Goal: Information Seeking & Learning: Learn about a topic

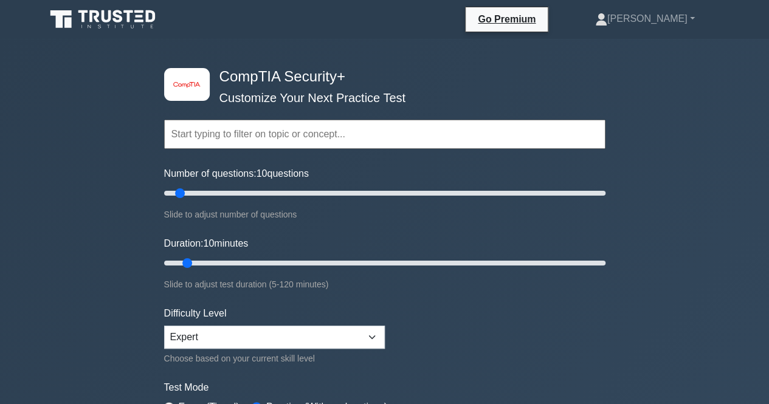
click at [324, 188] on div "Number of questions: 10 questions Slide to adjust number of questions" at bounding box center [384, 193] width 441 height 55
click at [326, 188] on input "Number of questions: 75 questions" at bounding box center [384, 193] width 441 height 15
drag, startPoint x: 326, startPoint y: 188, endPoint x: 252, endPoint y: 217, distance: 79.4
type input "45"
click at [252, 200] on input "Number of questions: 45 questions" at bounding box center [384, 193] width 441 height 15
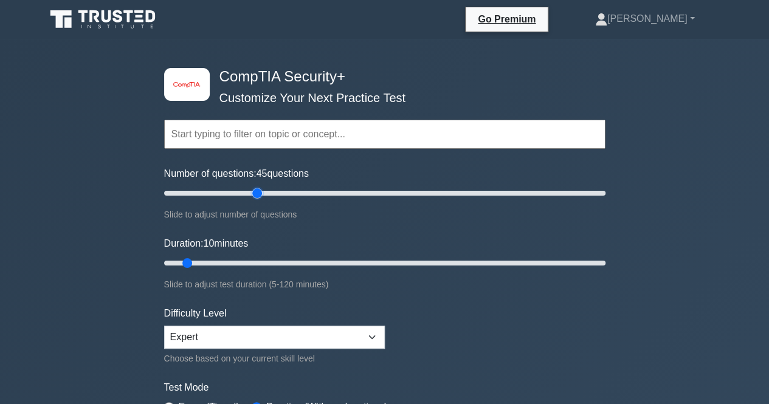
drag, startPoint x: 234, startPoint y: 254, endPoint x: 438, endPoint y: 257, distance: 204.2
click at [438, 257] on div "Duration: 10 minutes Slide to adjust test duration (5-120 minutes)" at bounding box center [384, 263] width 441 height 55
drag, startPoint x: 438, startPoint y: 257, endPoint x: 580, endPoint y: 275, distance: 142.7
type input "115"
click at [580, 270] on input "Duration: 115 minutes" at bounding box center [384, 263] width 441 height 15
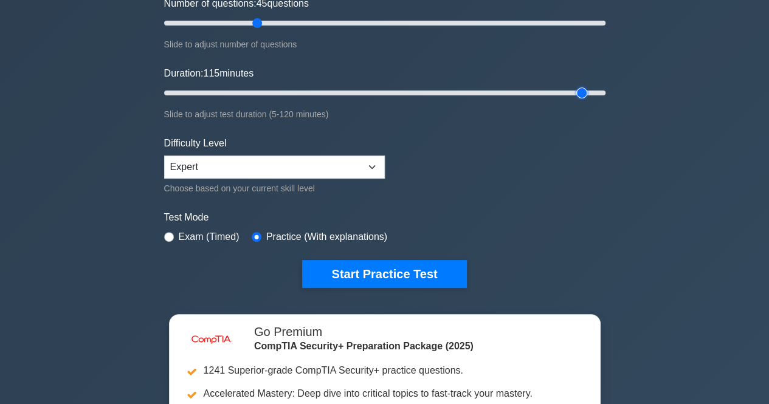
scroll to position [304, 0]
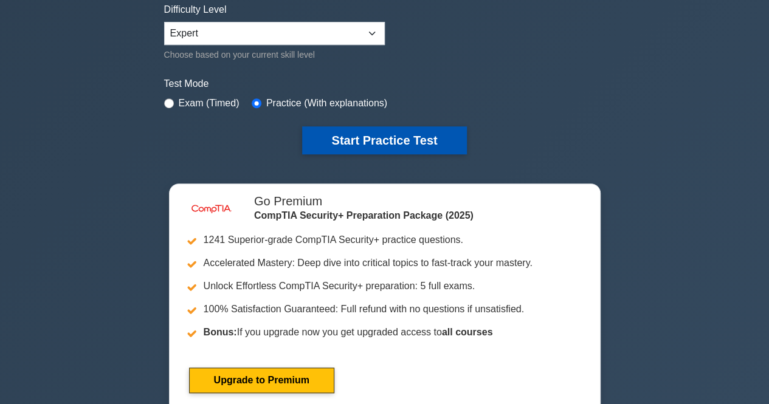
click at [379, 133] on button "Start Practice Test" at bounding box center [384, 140] width 164 height 28
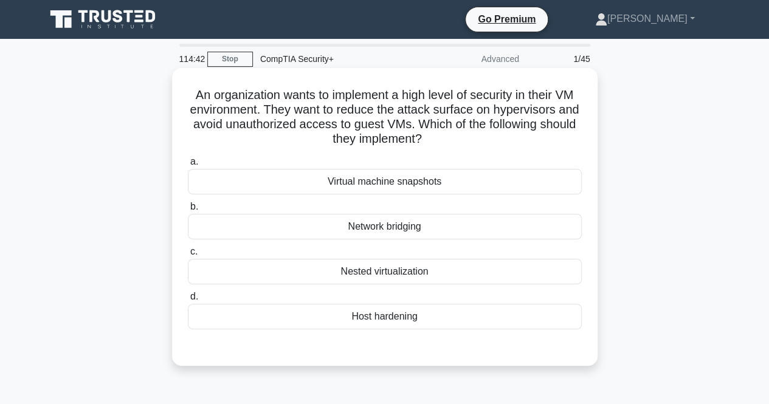
click at [424, 319] on div "Host hardening" at bounding box center [385, 317] width 394 height 26
click at [188, 301] on input "d. Host hardening" at bounding box center [188, 297] width 0 height 8
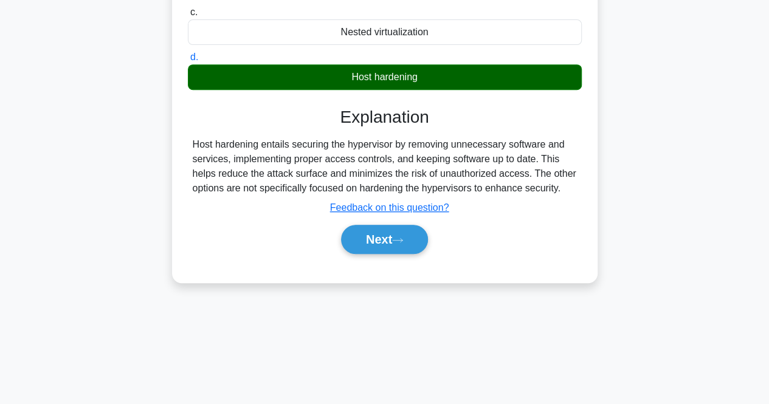
scroll to position [243, 0]
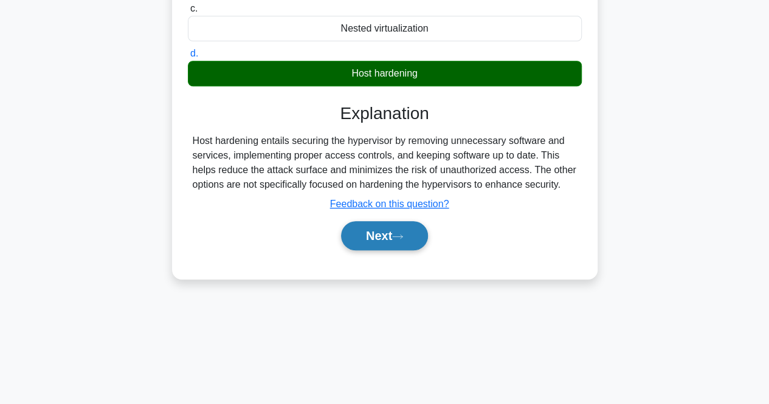
click at [397, 242] on button "Next" at bounding box center [384, 235] width 87 height 29
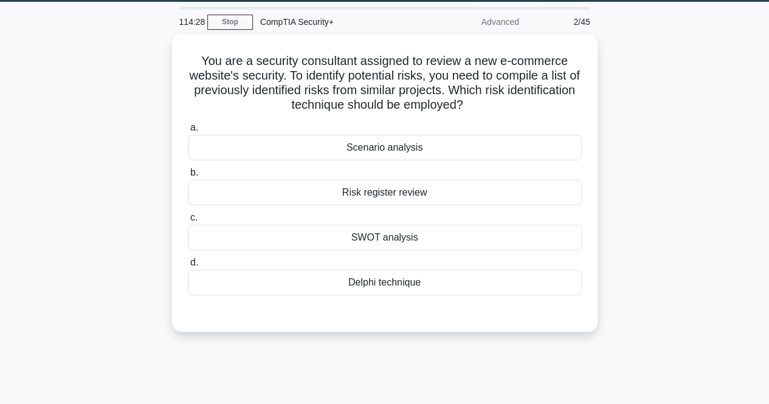
scroll to position [0, 0]
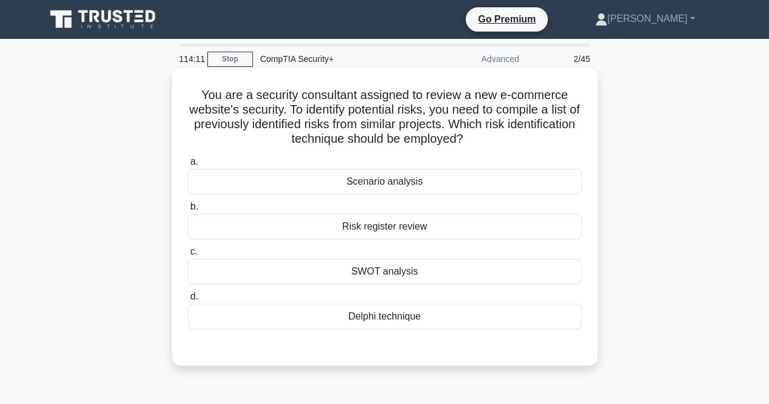
click at [407, 187] on div "Scenario analysis" at bounding box center [385, 182] width 394 height 26
click at [188, 166] on input "a. Scenario analysis" at bounding box center [188, 162] width 0 height 8
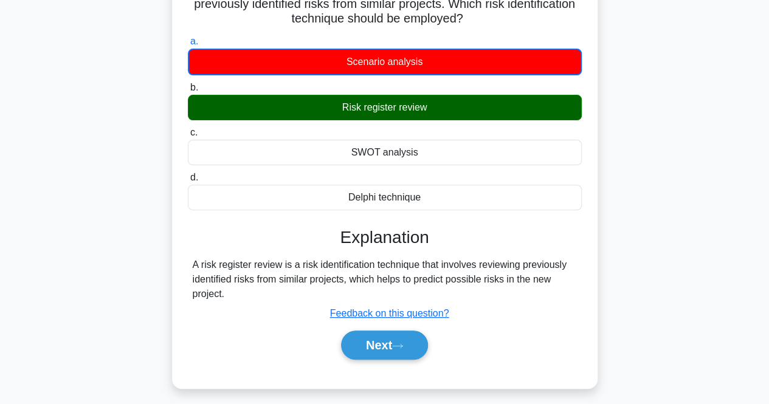
scroll to position [122, 0]
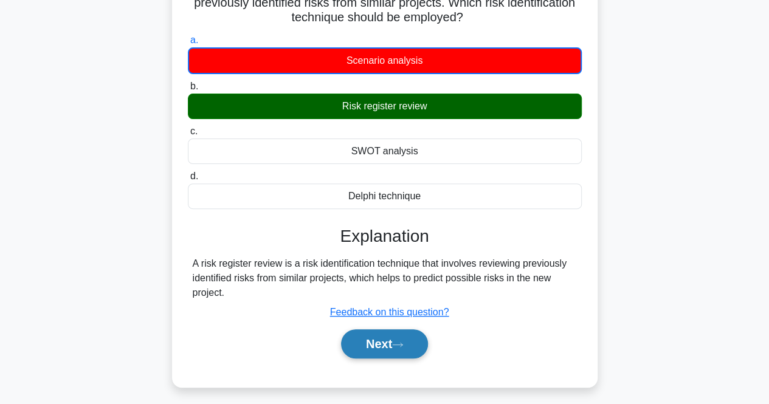
click at [406, 338] on button "Next" at bounding box center [384, 343] width 87 height 29
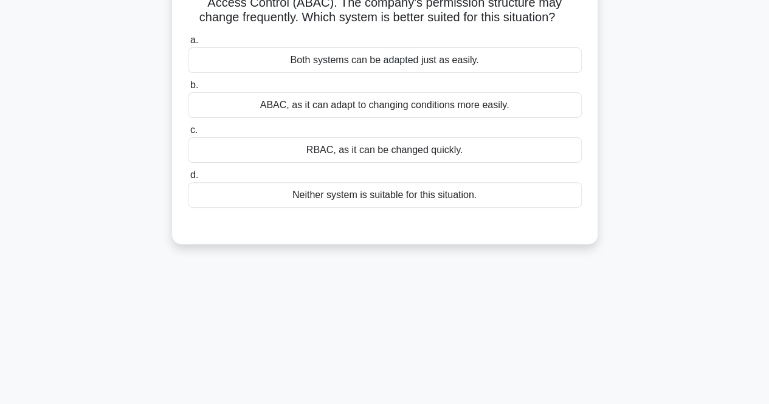
scroll to position [0, 0]
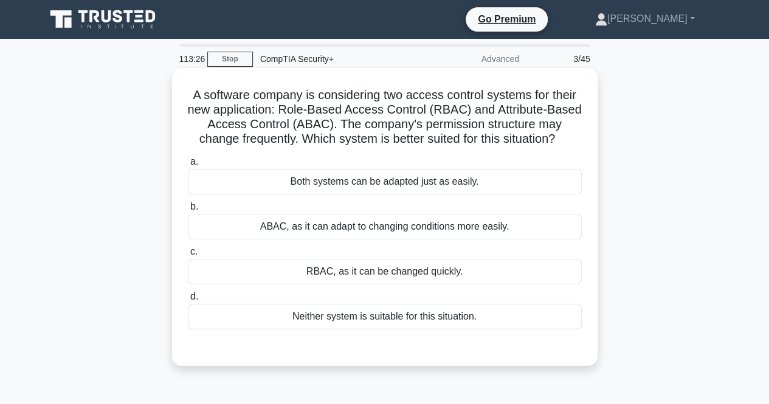
click at [422, 278] on div "RBAC, as it can be changed quickly." at bounding box center [385, 272] width 394 height 26
click at [188, 256] on input "c. RBAC, as it can be changed quickly." at bounding box center [188, 252] width 0 height 8
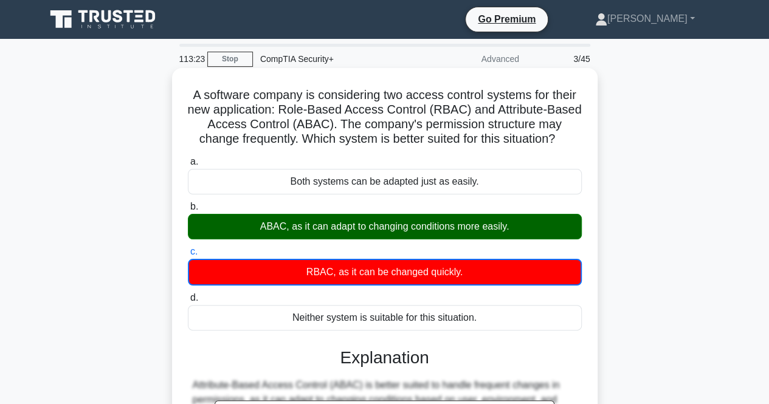
drag, startPoint x: 202, startPoint y: 101, endPoint x: 327, endPoint y: 216, distance: 170.7
click at [329, 217] on div "A software company is considering two access control systems for their new appl…" at bounding box center [385, 339] width 416 height 533
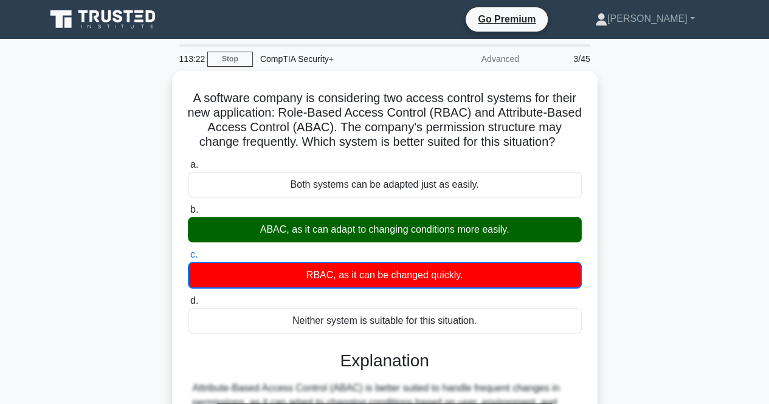
click at [163, 99] on div "A software company is considering two access control systems for their new appl…" at bounding box center [384, 349] width 693 height 557
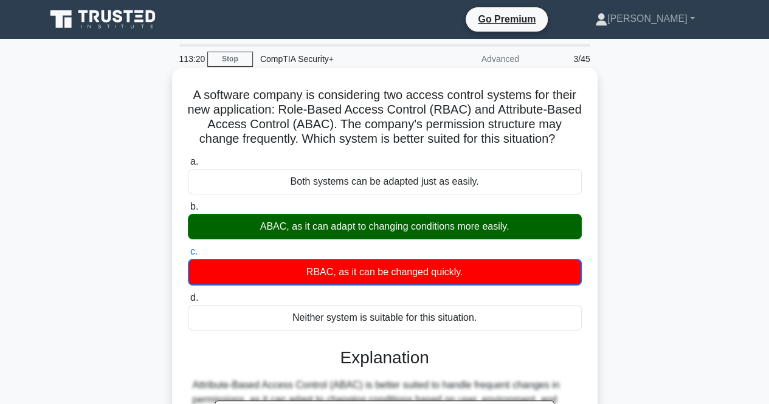
drag, startPoint x: 191, startPoint y: 103, endPoint x: 493, endPoint y: 321, distance: 372.3
click at [493, 321] on div "A software company is considering two access control systems for their new appl…" at bounding box center [385, 339] width 416 height 533
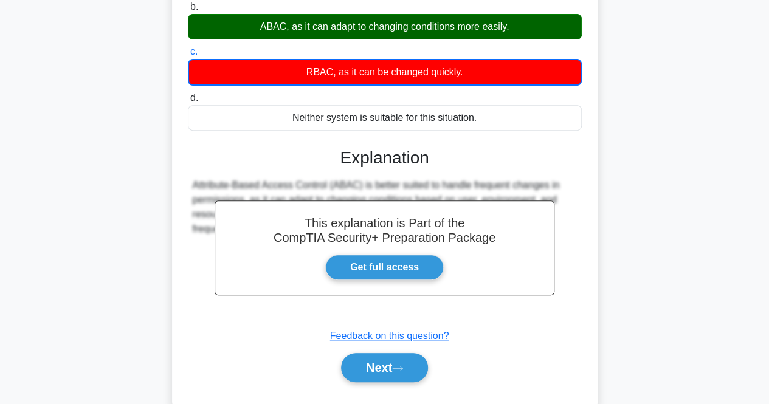
scroll to position [252, 0]
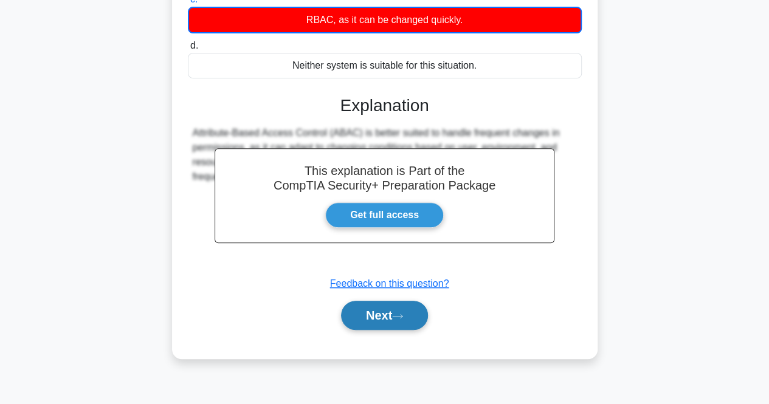
click at [412, 312] on button "Next" at bounding box center [384, 315] width 87 height 29
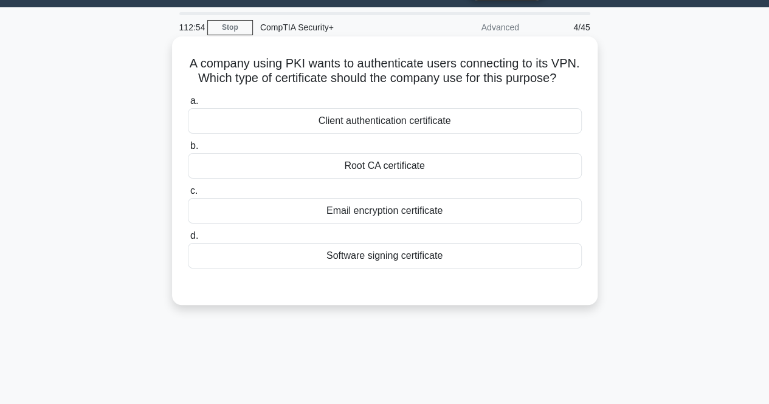
scroll to position [0, 0]
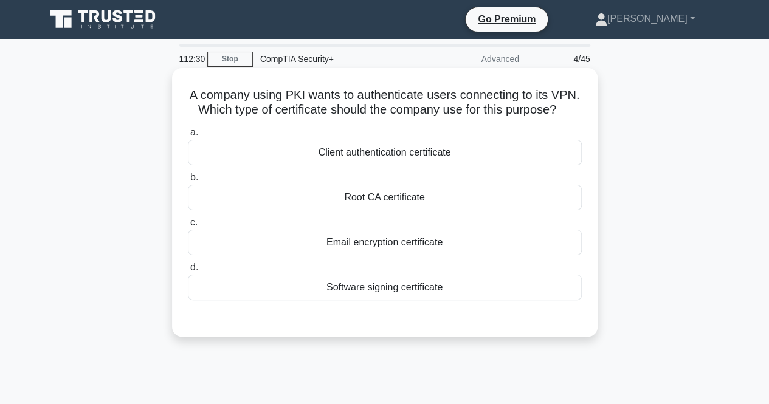
click at [467, 164] on div "Client authentication certificate" at bounding box center [385, 153] width 394 height 26
click at [188, 137] on input "a. Client authentication certificate" at bounding box center [188, 133] width 0 height 8
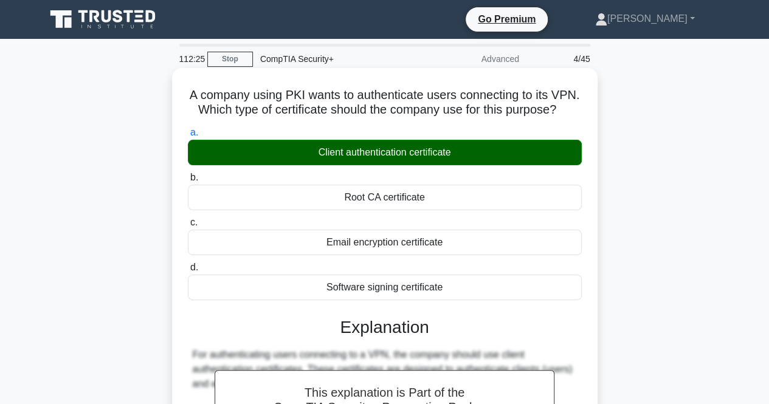
drag, startPoint x: 190, startPoint y: 89, endPoint x: 460, endPoint y: 292, distance: 337.7
click at [460, 292] on div "A company using PKI wants to authenticate users connecting to its VPN. Which ty…" at bounding box center [385, 324] width 416 height 502
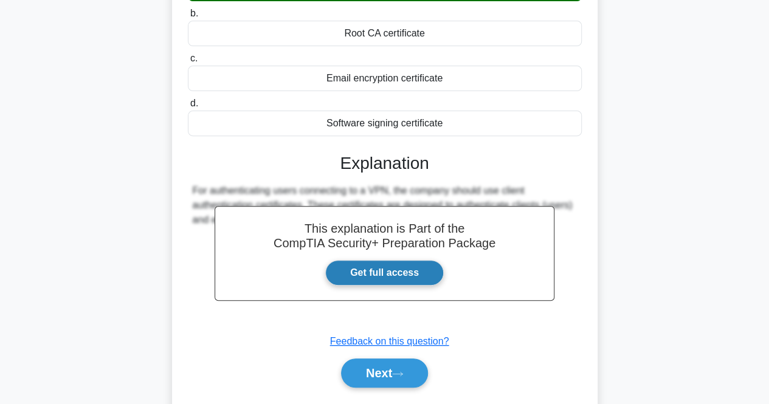
scroll to position [243, 0]
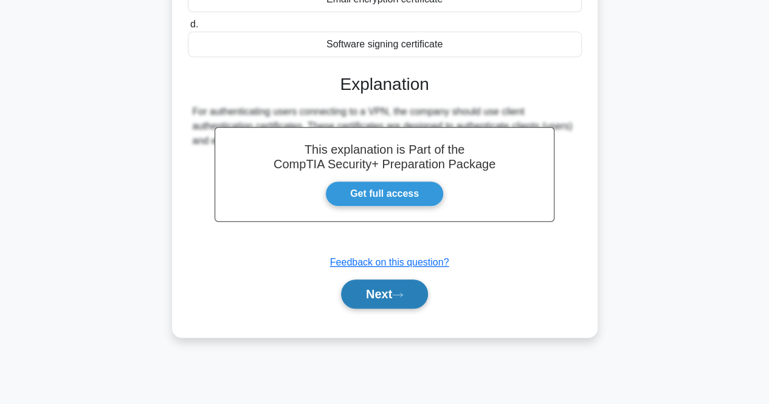
click at [386, 303] on button "Next" at bounding box center [384, 293] width 87 height 29
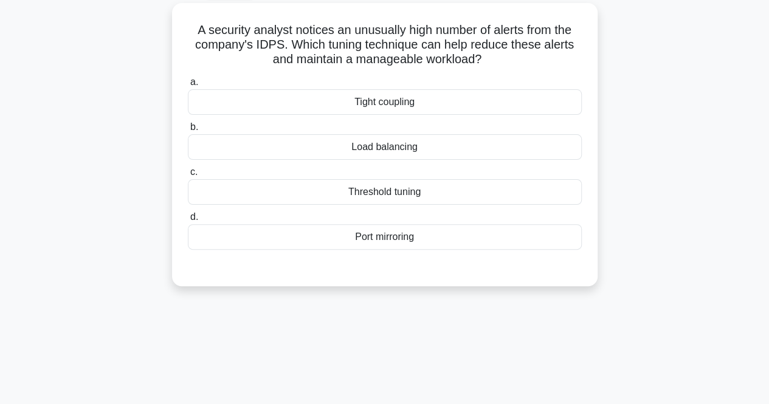
scroll to position [0, 0]
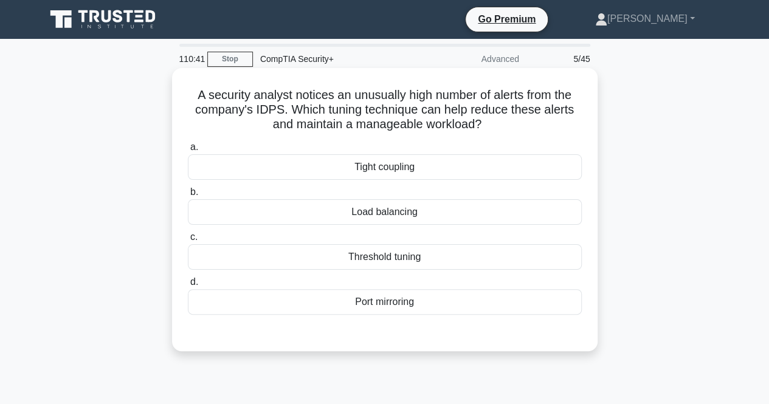
click at [462, 212] on div "Load balancing" at bounding box center [385, 212] width 394 height 26
click at [188, 196] on input "b. Load balancing" at bounding box center [188, 192] width 0 height 8
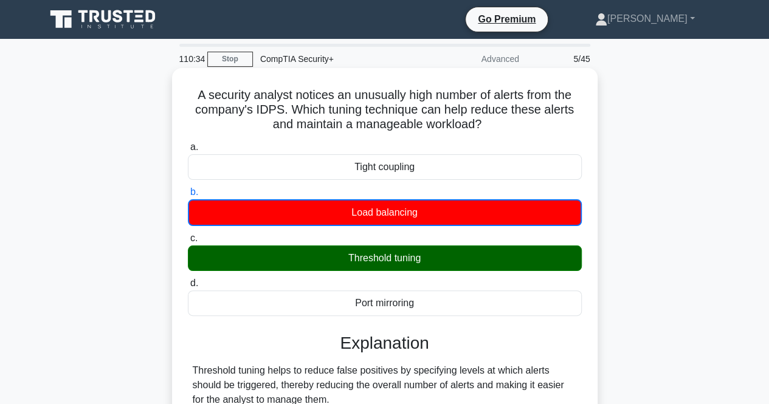
drag, startPoint x: 190, startPoint y: 87, endPoint x: 407, endPoint y: 181, distance: 236.8
click at [457, 295] on div "A security analyst notices an unusually high number of alerts from the company'…" at bounding box center [385, 281] width 416 height 416
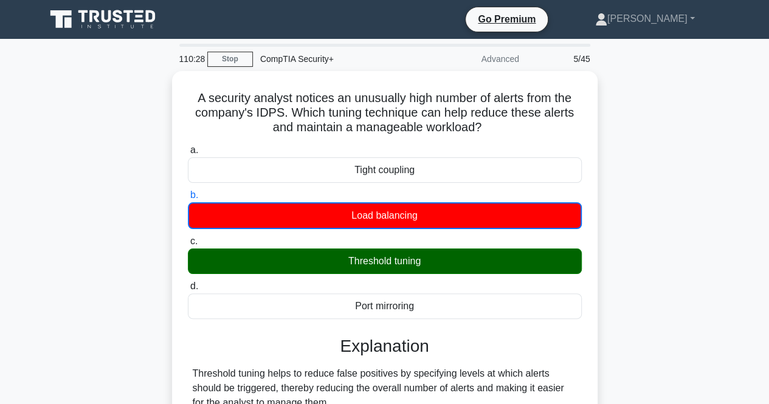
click at [727, 151] on div "A security analyst notices an unusually high number of alerts from the company'…" at bounding box center [384, 291] width 693 height 440
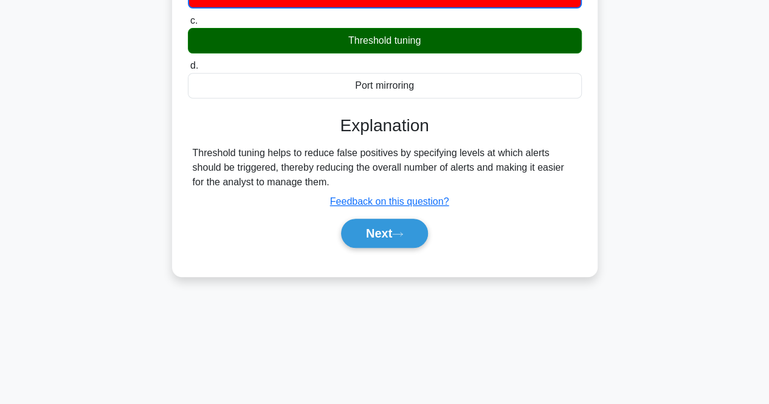
scroll to position [252, 0]
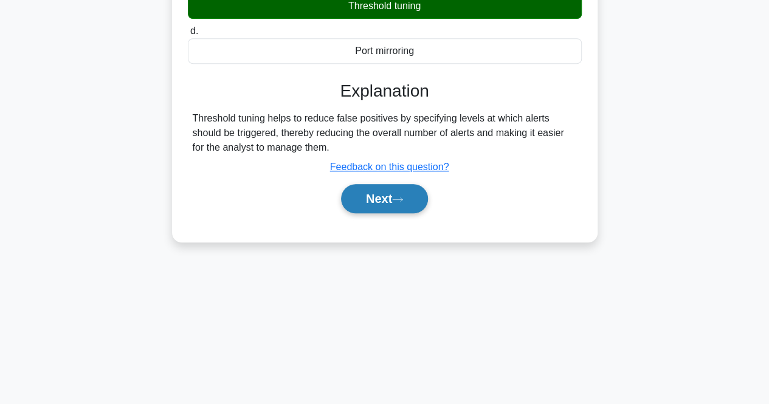
click at [402, 199] on icon at bounding box center [397, 199] width 10 height 4
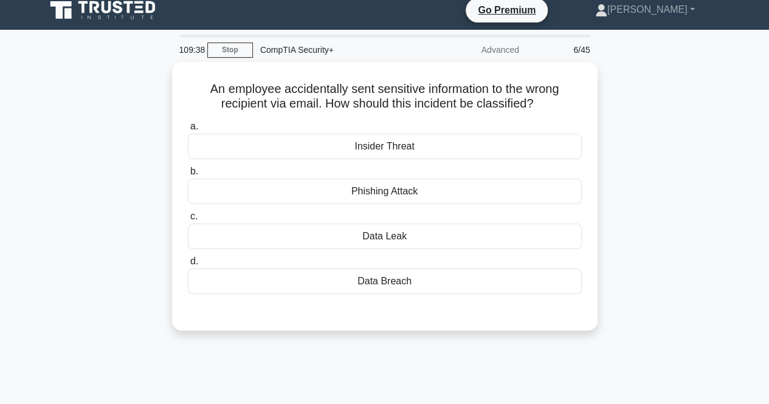
scroll to position [0, 0]
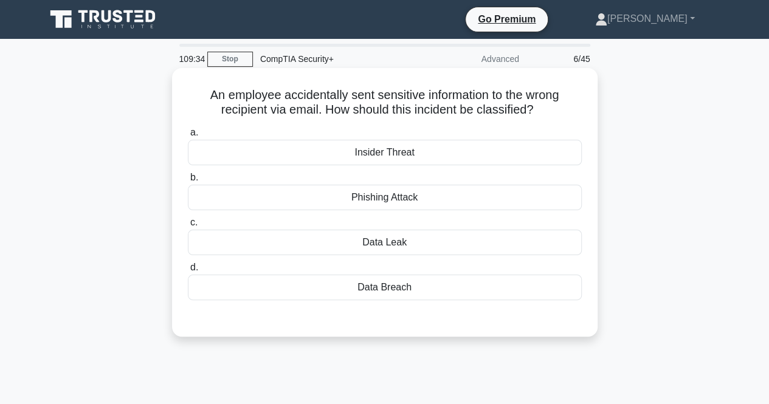
click at [471, 159] on div "Insider Threat" at bounding box center [385, 153] width 394 height 26
click at [188, 137] on input "a. Insider Threat" at bounding box center [188, 133] width 0 height 8
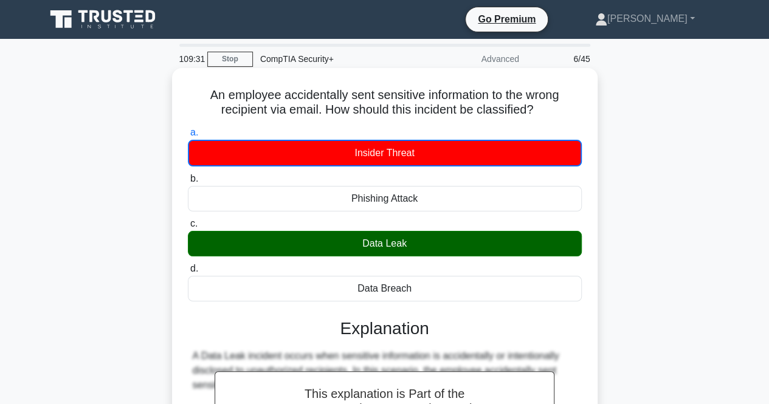
drag, startPoint x: 214, startPoint y: 86, endPoint x: 457, endPoint y: 283, distance: 313.2
click at [457, 283] on div "An employee accidentally sent sensitive information to the wrong recipient via …" at bounding box center [385, 325] width 416 height 504
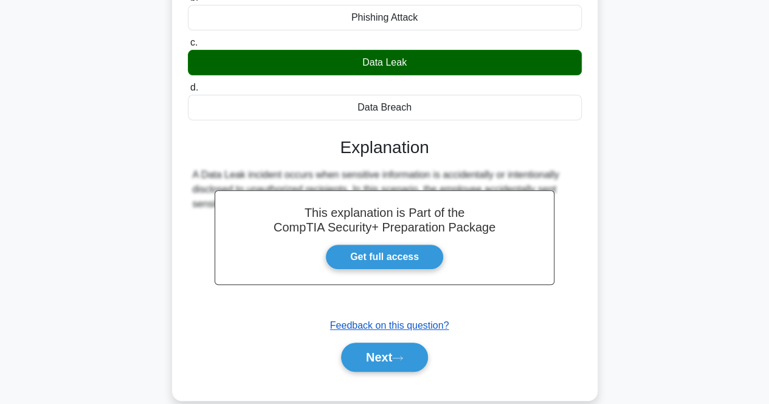
scroll to position [182, 0]
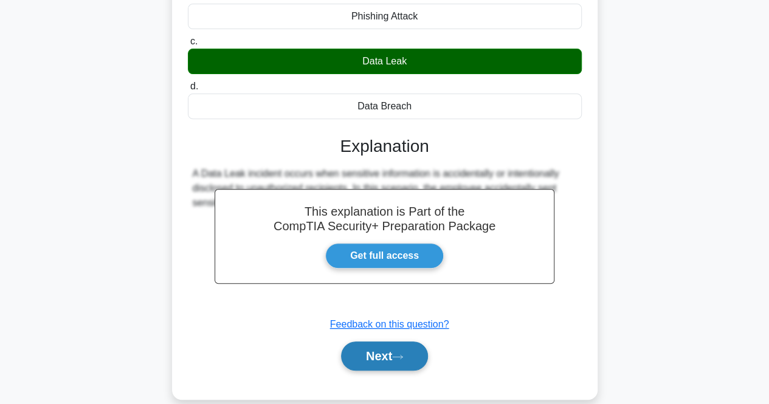
click at [368, 348] on button "Next" at bounding box center [384, 355] width 87 height 29
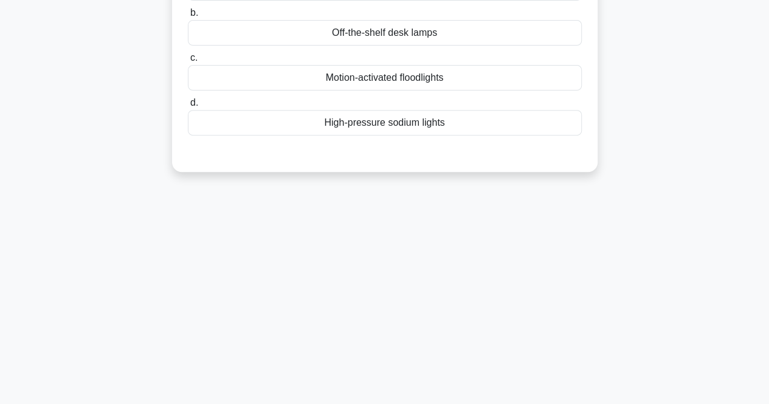
scroll to position [0, 0]
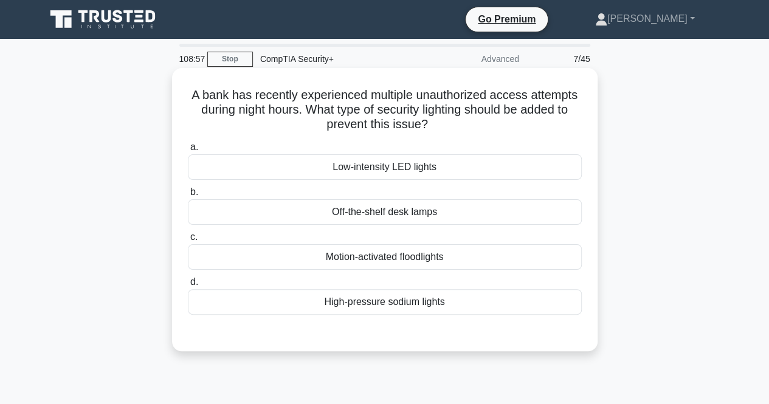
click at [457, 258] on div "Motion-activated floodlights" at bounding box center [385, 257] width 394 height 26
click at [188, 241] on input "c. Motion-activated floodlights" at bounding box center [188, 237] width 0 height 8
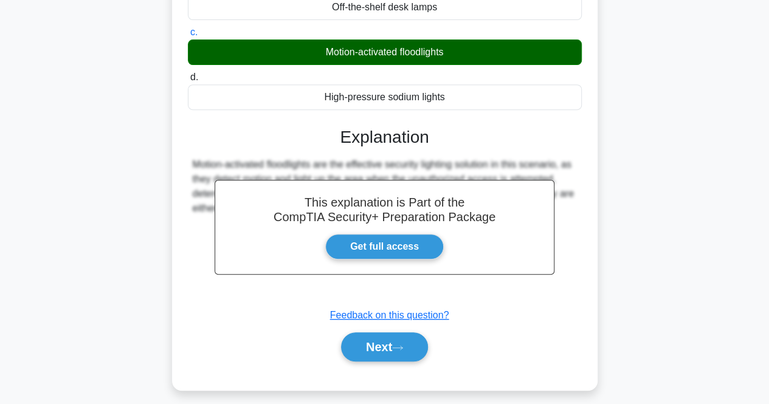
scroll to position [243, 0]
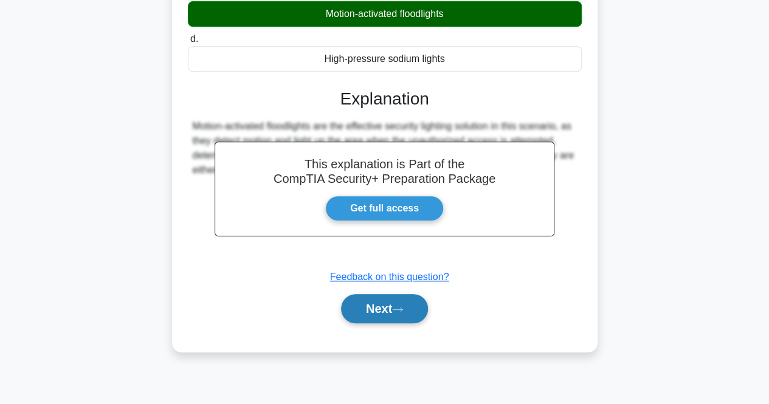
click at [375, 305] on button "Next" at bounding box center [384, 308] width 87 height 29
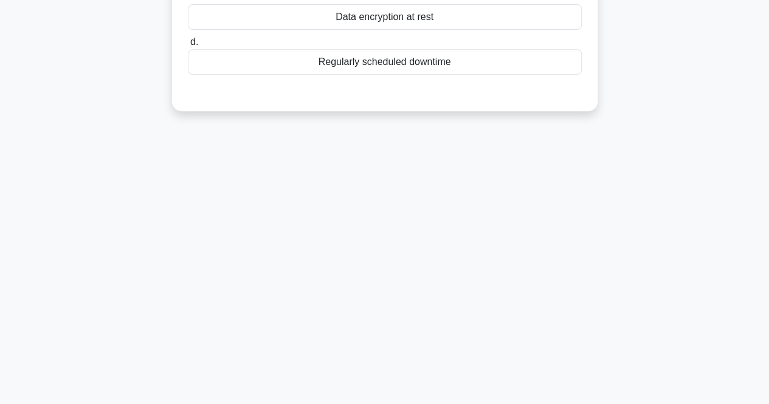
scroll to position [0, 0]
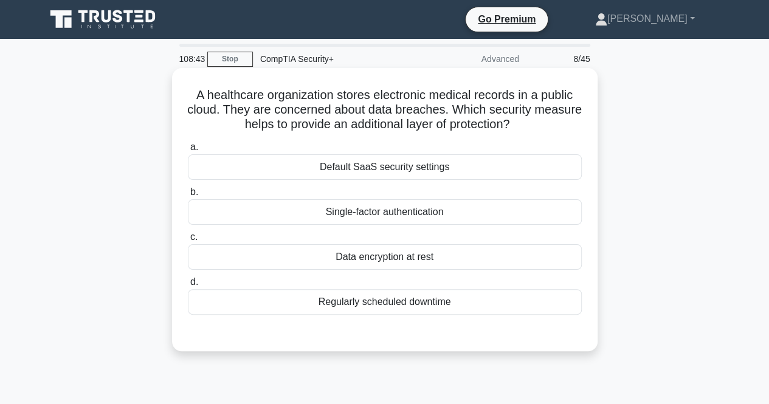
click at [494, 256] on div "Data encryption at rest" at bounding box center [385, 257] width 394 height 26
click at [188, 241] on input "c. Data encryption at rest" at bounding box center [188, 237] width 0 height 8
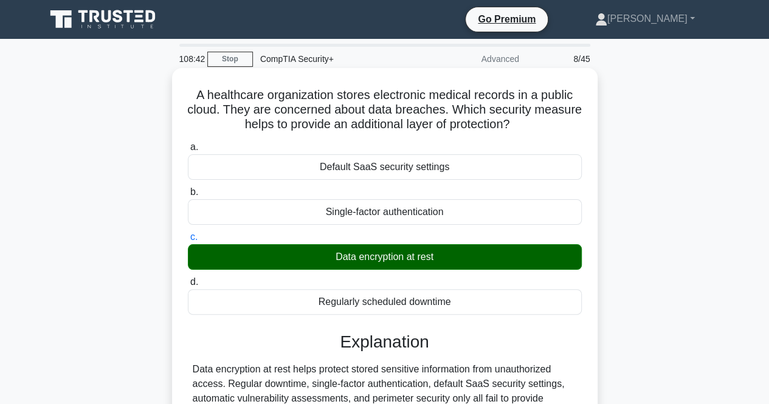
scroll to position [182, 0]
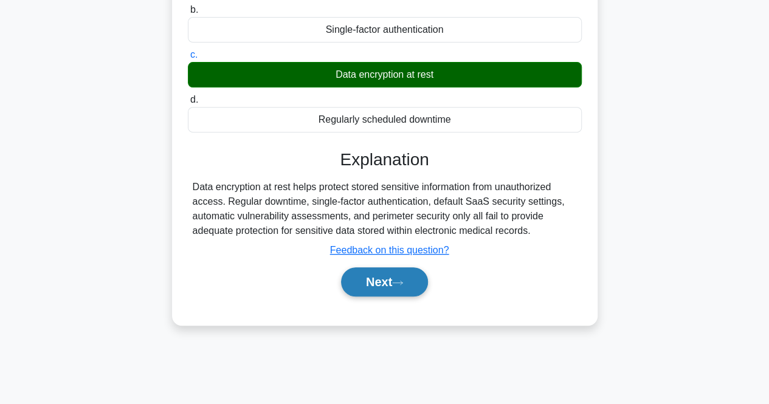
click at [411, 270] on button "Next" at bounding box center [384, 281] width 87 height 29
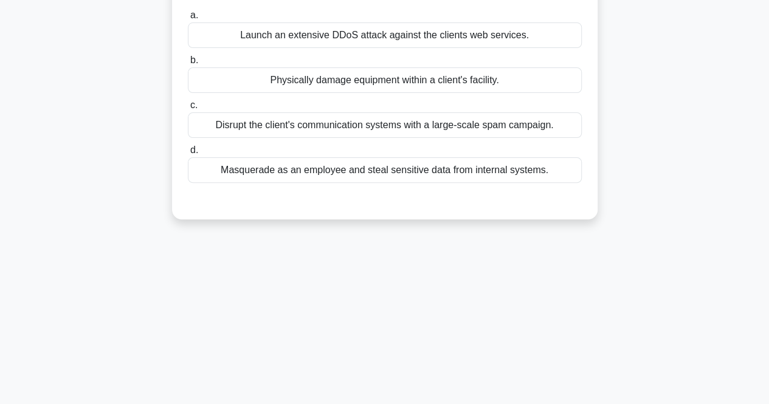
scroll to position [0, 0]
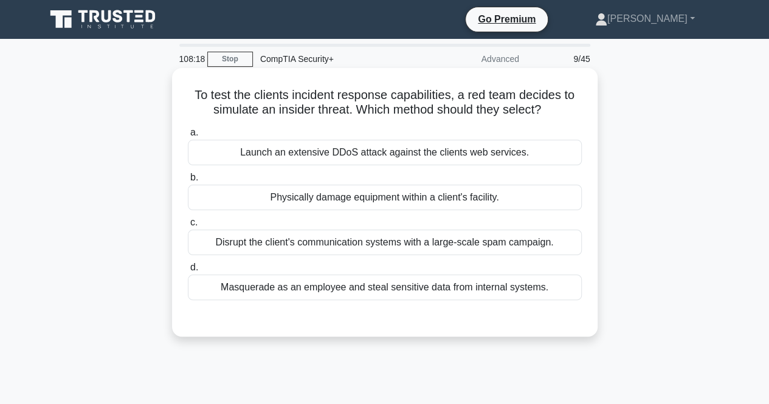
click at [534, 141] on div "Launch an extensive DDoS attack against the clients web services." at bounding box center [385, 153] width 394 height 26
click at [188, 137] on input "a. Launch an extensive DDoS attack against the clients web services." at bounding box center [188, 133] width 0 height 8
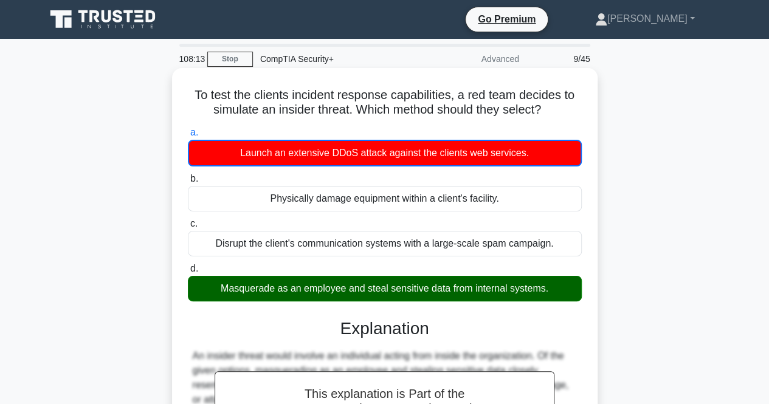
drag, startPoint x: 191, startPoint y: 98, endPoint x: 572, endPoint y: 295, distance: 429.6
click at [572, 295] on div "To test the clients incident response capabilities, a red team decides to simul…" at bounding box center [385, 325] width 416 height 504
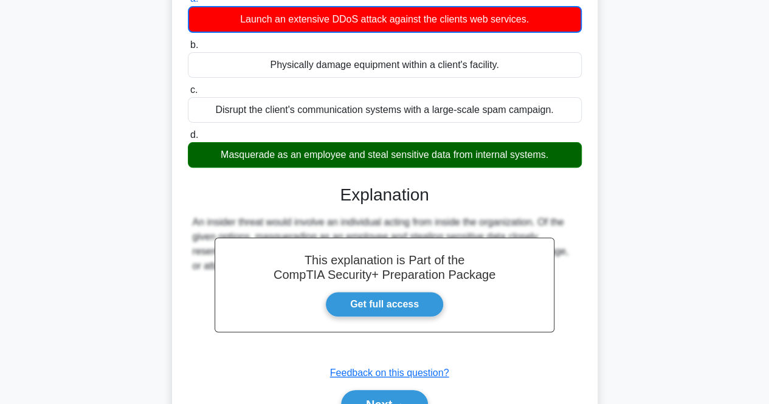
scroll to position [243, 0]
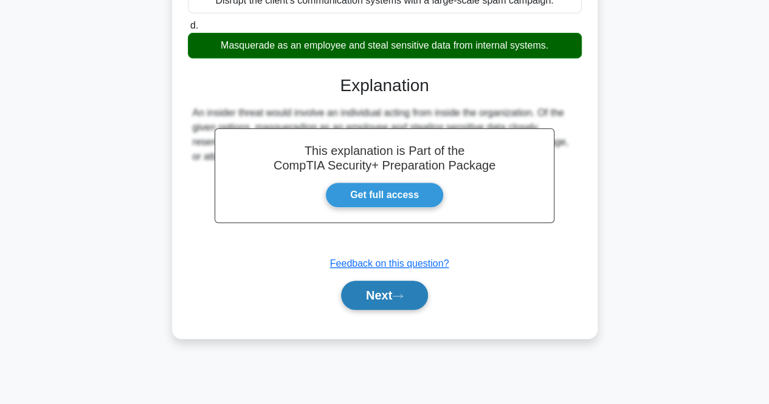
click at [394, 295] on button "Next" at bounding box center [384, 295] width 87 height 29
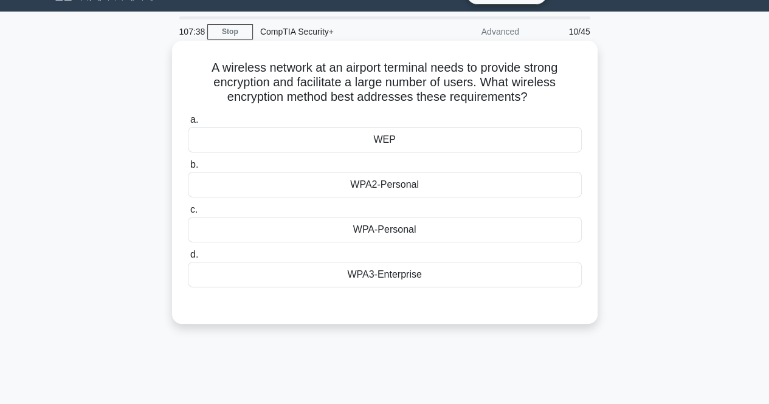
scroll to position [0, 0]
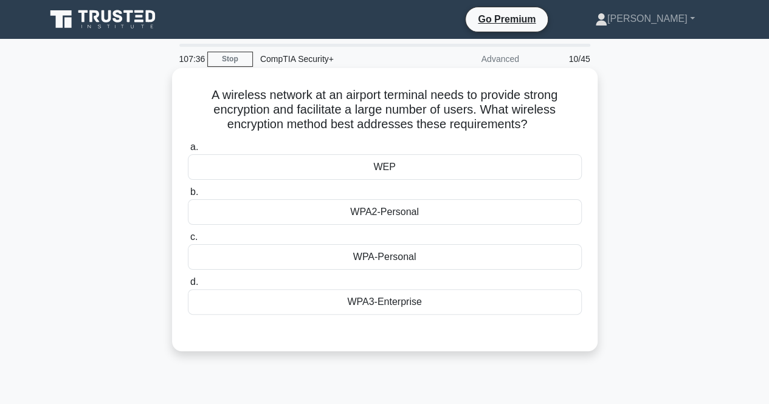
click at [298, 104] on h5 "A wireless network at an airport terminal needs to provide strong encryption an…" at bounding box center [385, 109] width 396 height 45
click at [334, 300] on div "WPA3-Enterprise" at bounding box center [385, 302] width 394 height 26
click at [188, 286] on input "d. WPA3-Enterprise" at bounding box center [188, 282] width 0 height 8
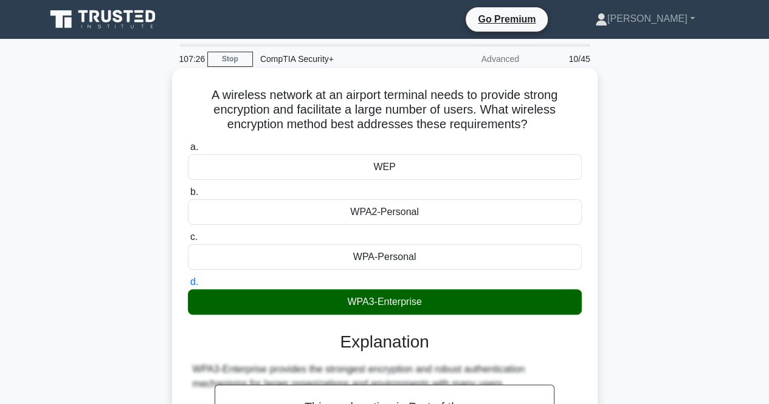
drag, startPoint x: 200, startPoint y: 94, endPoint x: 462, endPoint y: 298, distance: 332.0
click at [462, 298] on div "A wireless network at an airport terminal needs to provide strong encryption an…" at bounding box center [385, 331] width 416 height 517
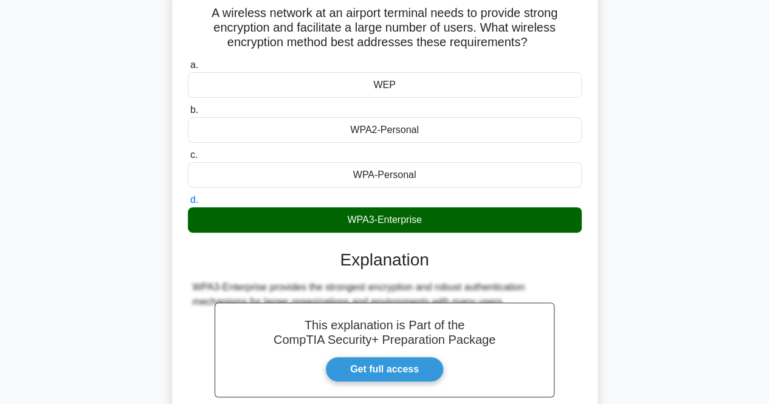
scroll to position [182, 0]
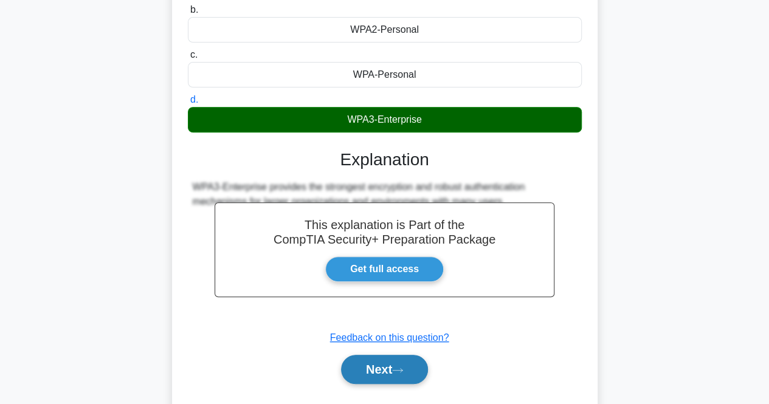
click at [376, 361] on button "Next" at bounding box center [384, 369] width 87 height 29
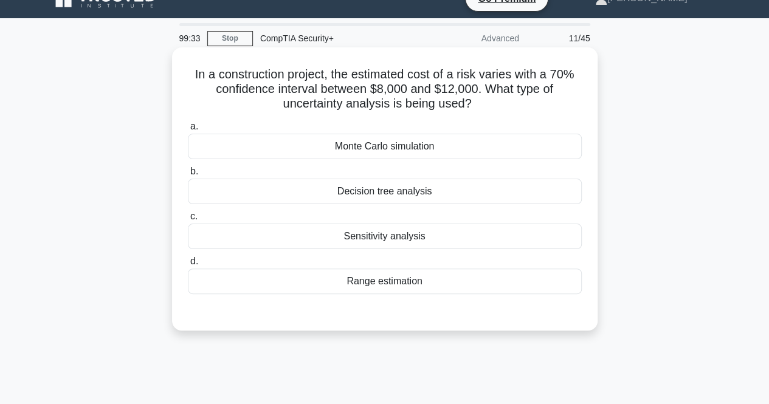
scroll to position [0, 0]
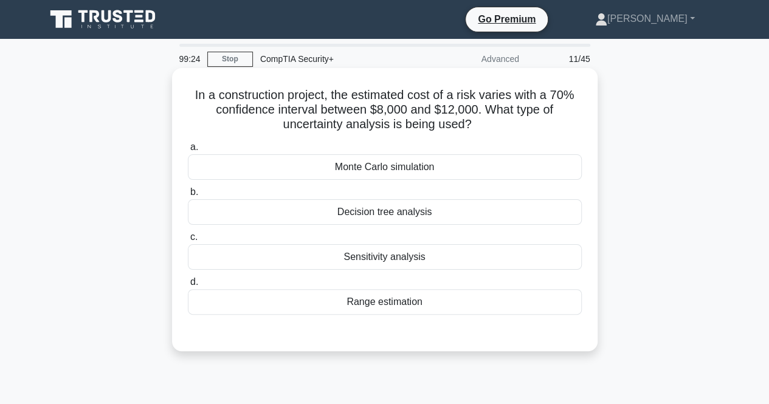
click at [345, 304] on div "Range estimation" at bounding box center [385, 302] width 394 height 26
click at [188, 286] on input "d. Range estimation" at bounding box center [188, 282] width 0 height 8
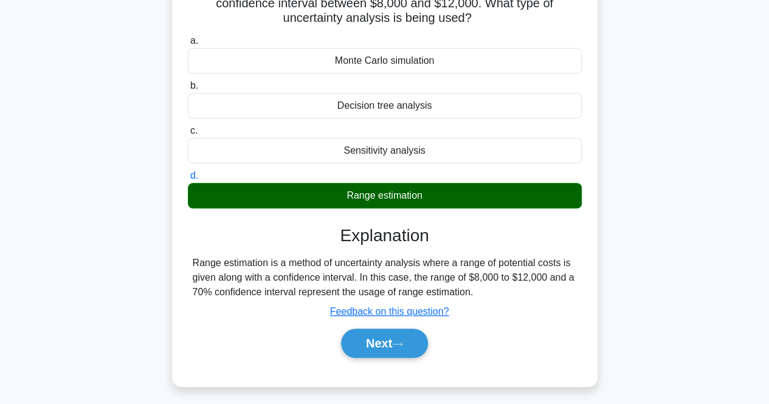
scroll to position [182, 0]
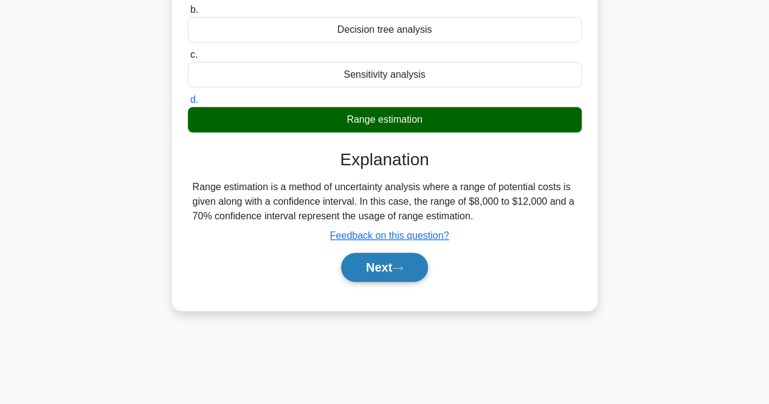
click at [362, 264] on button "Next" at bounding box center [384, 267] width 87 height 29
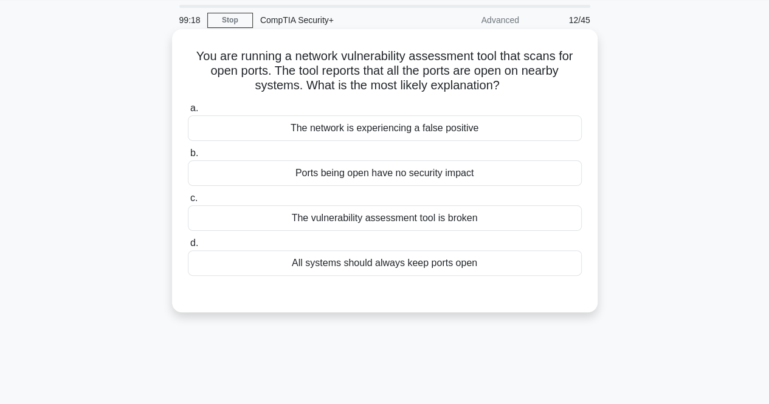
scroll to position [0, 0]
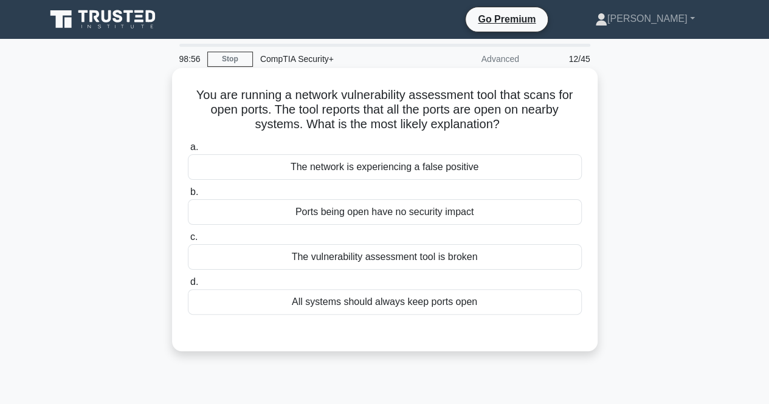
click at [356, 177] on div "The network is experiencing a false positive" at bounding box center [385, 167] width 394 height 26
click at [188, 151] on input "a. The network is experiencing a false positive" at bounding box center [188, 147] width 0 height 8
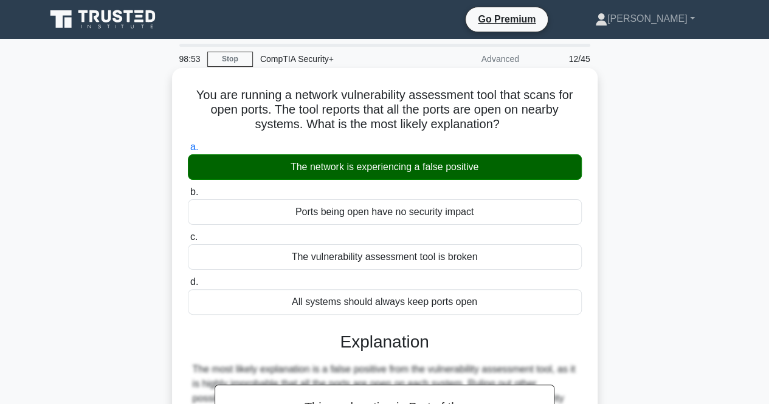
drag, startPoint x: 188, startPoint y: 91, endPoint x: 488, endPoint y: 304, distance: 369.0
click at [488, 304] on div "You are running a network vulnerability assessment tool that scans for open por…" at bounding box center [385, 331] width 416 height 517
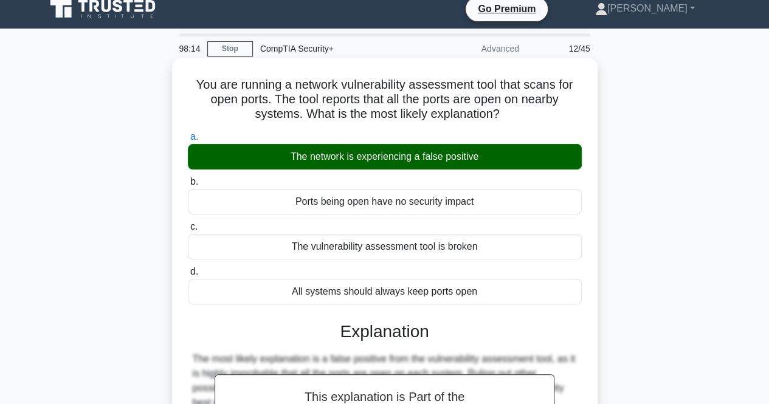
scroll to position [243, 0]
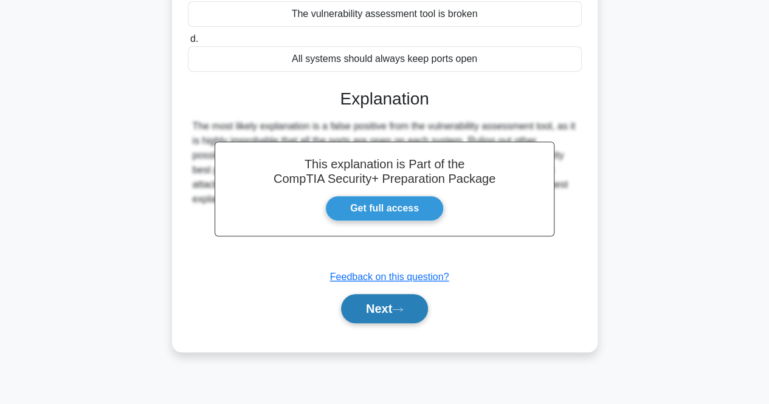
click at [402, 304] on button "Next" at bounding box center [384, 308] width 87 height 29
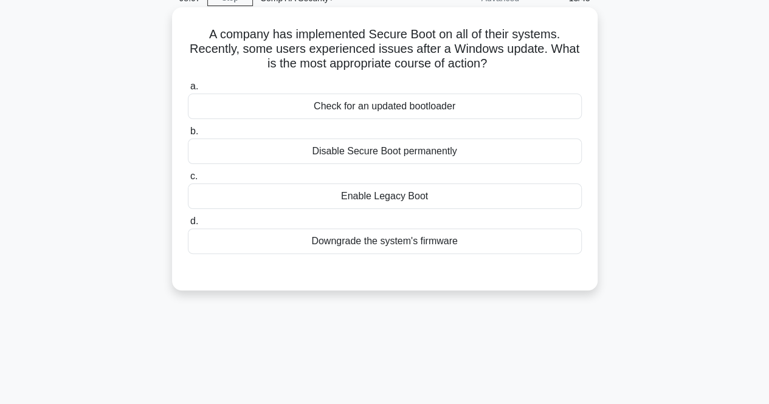
scroll to position [0, 0]
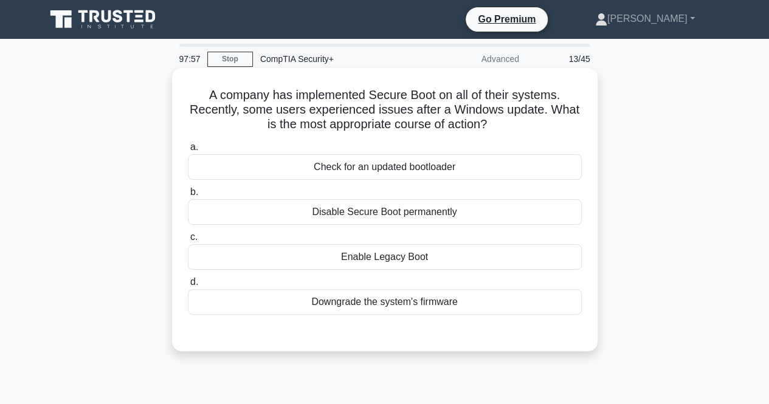
click at [527, 170] on div "Check for an updated bootloader" at bounding box center [385, 167] width 394 height 26
click at [188, 151] on input "a. Check for an updated bootloader" at bounding box center [188, 147] width 0 height 8
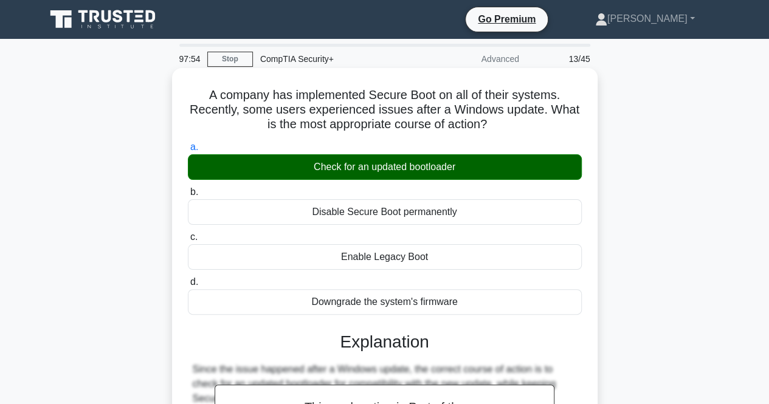
drag, startPoint x: 202, startPoint y: 102, endPoint x: 459, endPoint y: 296, distance: 322.2
click at [459, 296] on div "A company has implemented Secure Boot on all of their systems. Recently, some u…" at bounding box center [385, 331] width 416 height 517
click at [406, 117] on h5 "A company has implemented Secure Boot on all of their systems. Recently, some u…" at bounding box center [385, 109] width 396 height 45
drag, startPoint x: 202, startPoint y: 87, endPoint x: 495, endPoint y: 301, distance: 363.0
click at [495, 301] on div "A company has implemented Secure Boot on all of their systems. Recently, some u…" at bounding box center [385, 331] width 416 height 517
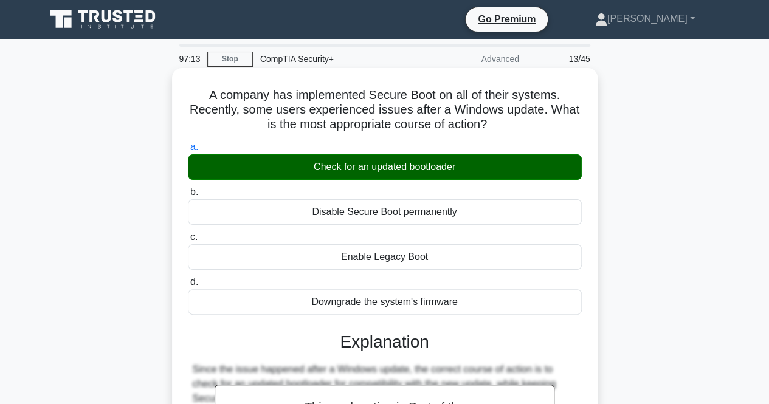
scroll to position [182, 0]
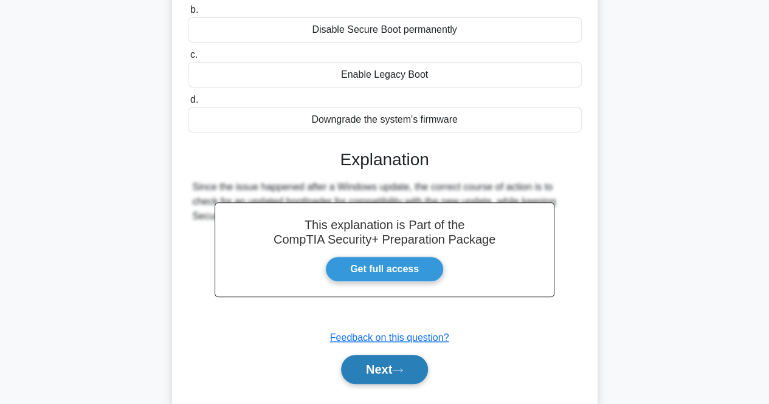
click at [392, 366] on button "Next" at bounding box center [384, 369] width 87 height 29
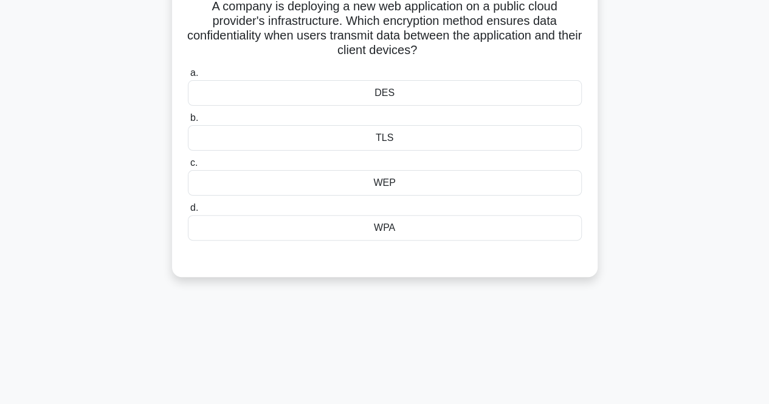
scroll to position [0, 0]
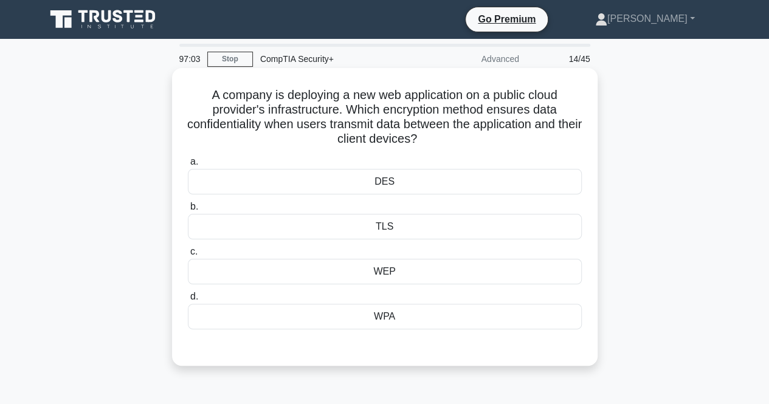
click at [513, 173] on div "DES" at bounding box center [385, 182] width 394 height 26
click at [188, 166] on input "a. DES" at bounding box center [188, 162] width 0 height 8
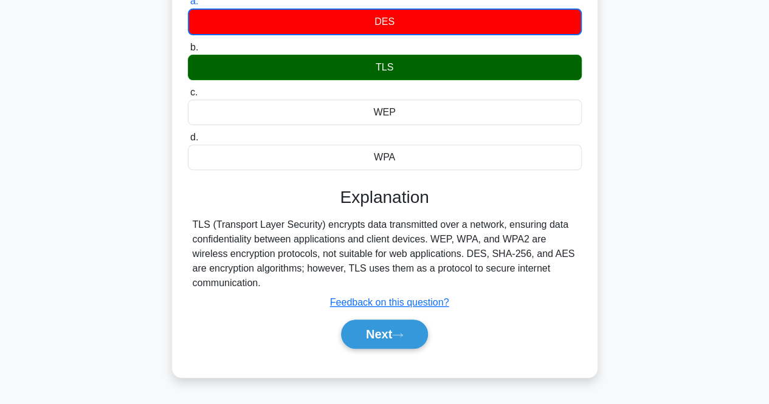
scroll to position [182, 0]
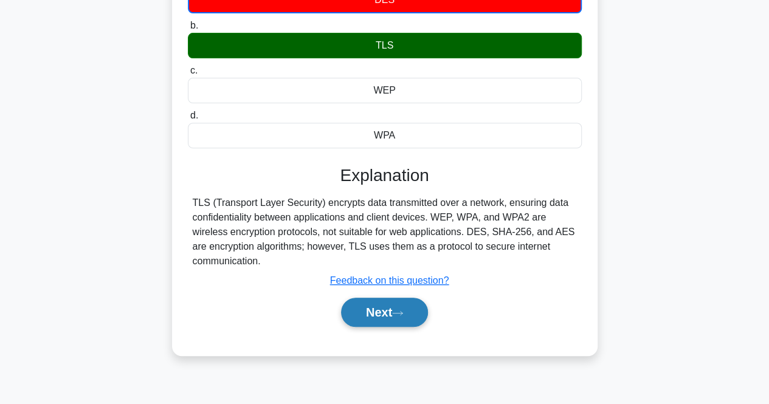
click at [390, 306] on button "Next" at bounding box center [384, 312] width 87 height 29
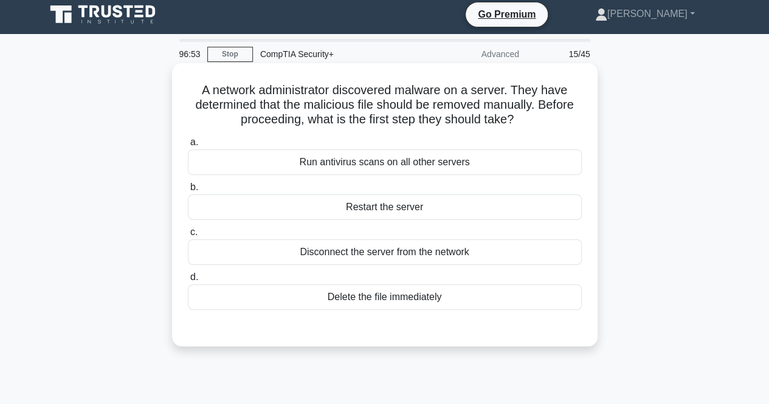
scroll to position [0, 0]
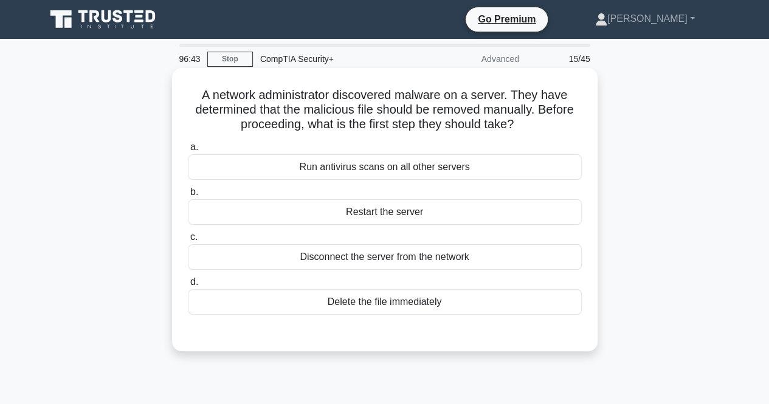
click at [526, 174] on div "Run antivirus scans on all other servers" at bounding box center [385, 167] width 394 height 26
click at [188, 151] on input "a. Run antivirus scans on all other servers" at bounding box center [188, 147] width 0 height 8
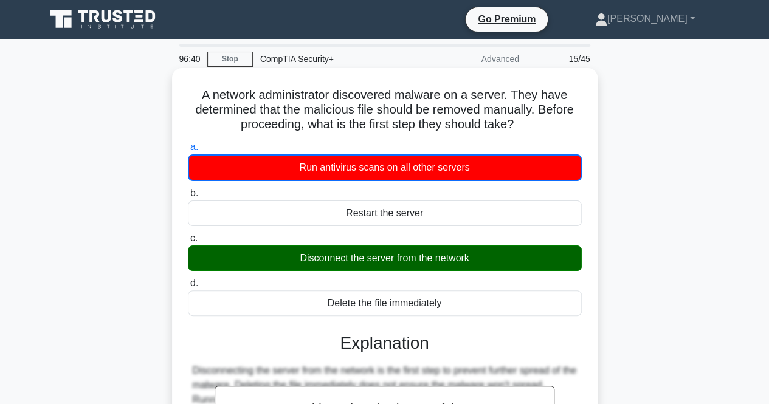
drag, startPoint x: 185, startPoint y: 93, endPoint x: 457, endPoint y: 303, distance: 343.9
click at [457, 303] on div "A network administrator discovered malware on a server. They have determined th…" at bounding box center [385, 332] width 416 height 518
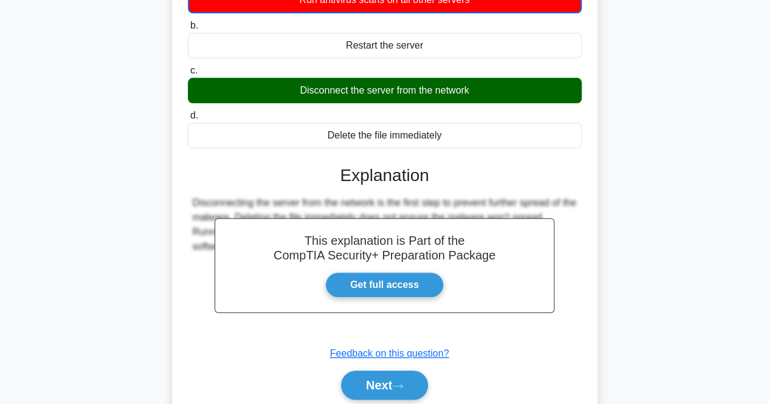
scroll to position [182, 0]
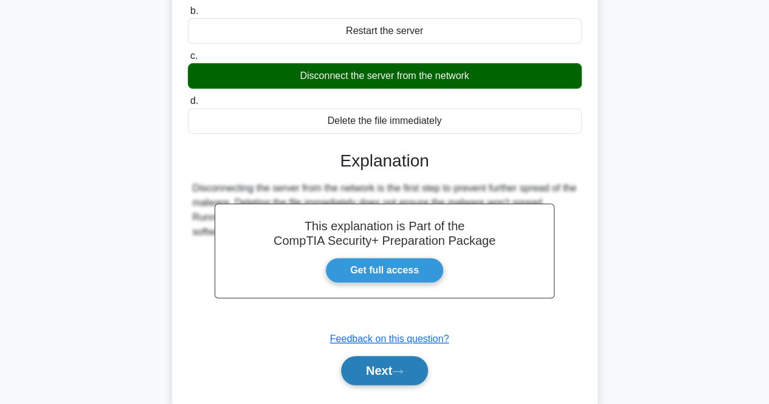
click at [365, 367] on button "Next" at bounding box center [384, 370] width 87 height 29
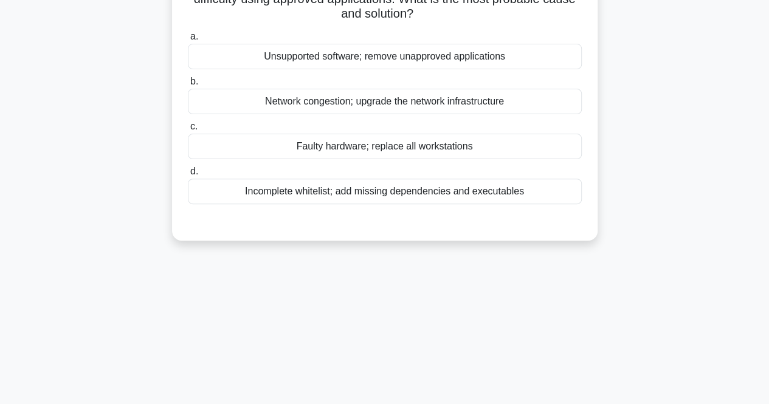
scroll to position [0, 0]
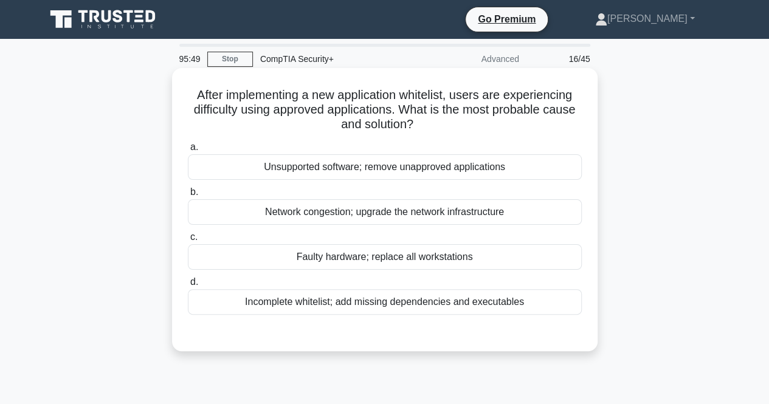
click at [481, 303] on div "Incomplete whitelist; add missing dependencies and executables" at bounding box center [385, 302] width 394 height 26
click at [188, 286] on input "d. Incomplete whitelist; add missing dependencies and executables" at bounding box center [188, 282] width 0 height 8
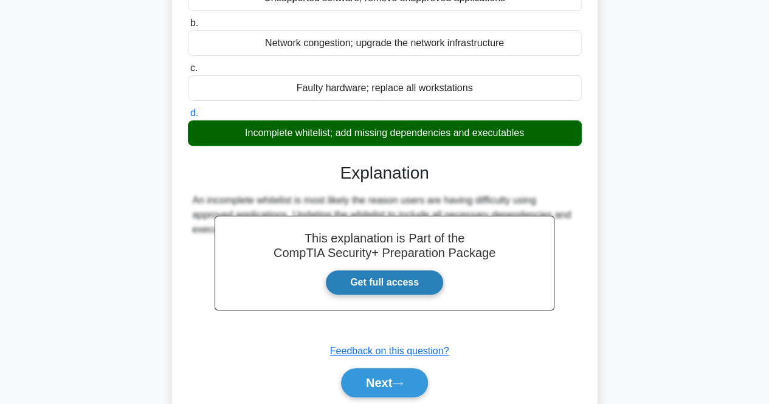
scroll to position [252, 0]
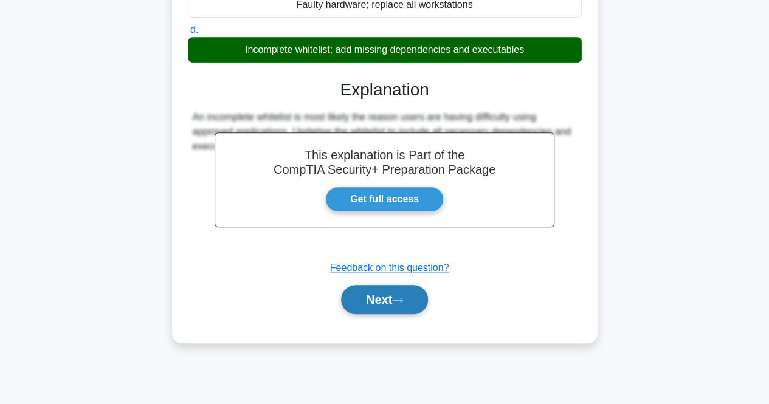
click at [403, 298] on icon at bounding box center [397, 300] width 11 height 7
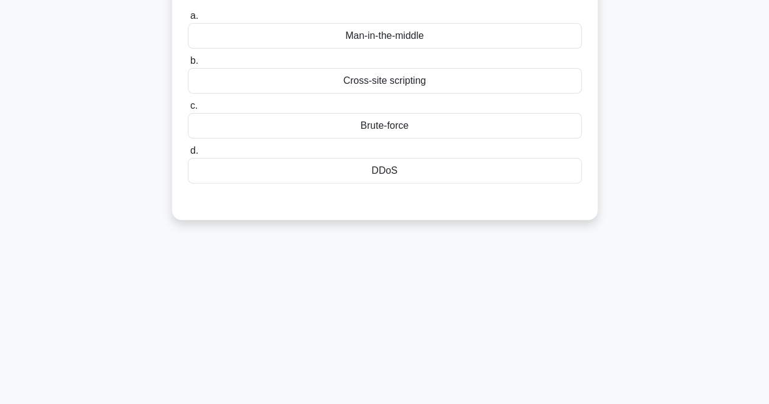
scroll to position [9, 0]
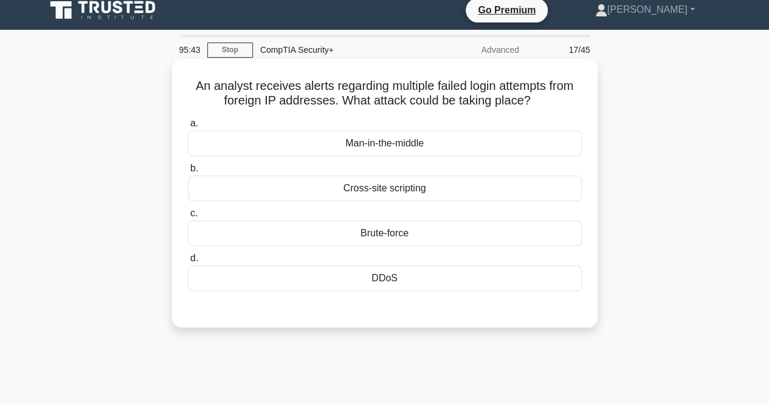
click at [389, 231] on div "Brute-force" at bounding box center [385, 234] width 394 height 26
click at [188, 217] on input "c. Brute-force" at bounding box center [188, 214] width 0 height 8
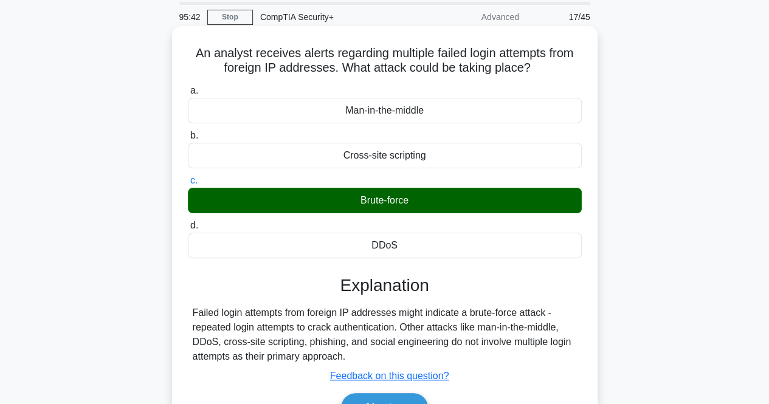
scroll to position [70, 0]
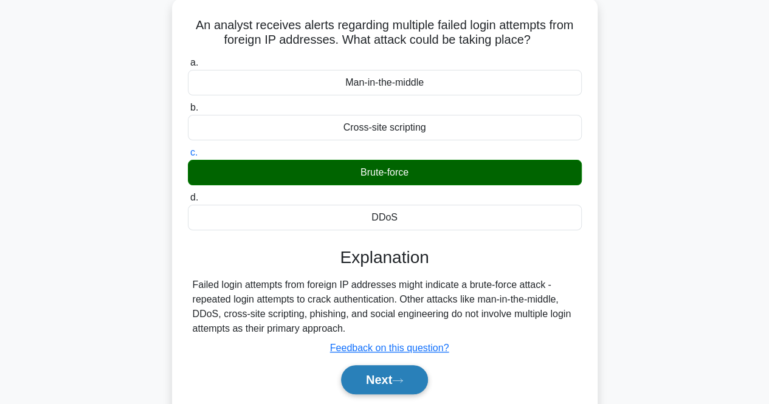
click at [403, 382] on icon at bounding box center [397, 380] width 11 height 7
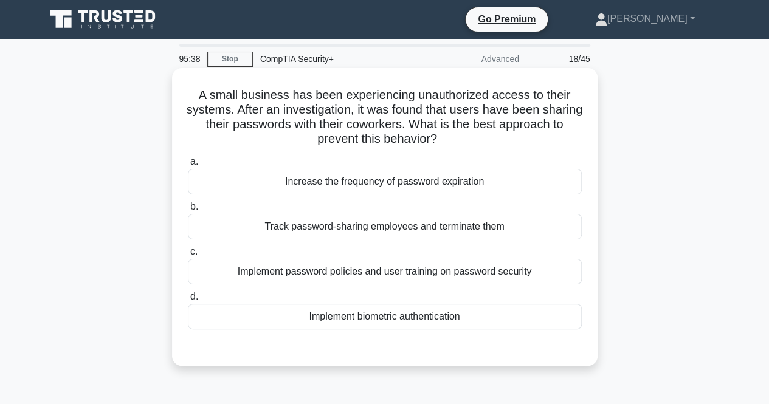
scroll to position [0, 0]
click at [468, 269] on div "Implement password policies and user training on password security" at bounding box center [385, 272] width 394 height 26
click at [188, 256] on input "c. Implement password policies and user training on password security" at bounding box center [188, 252] width 0 height 8
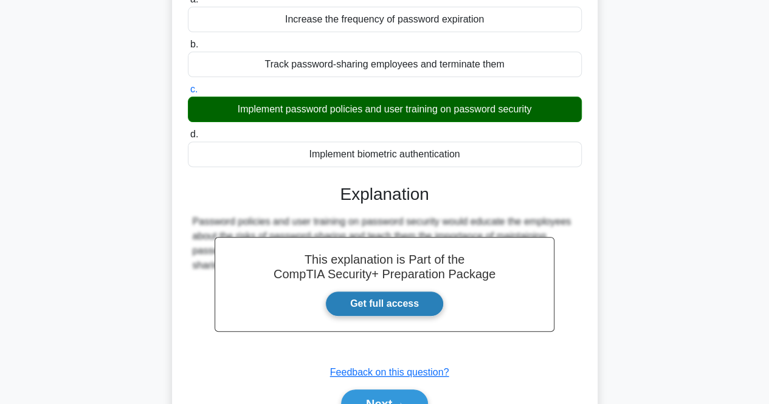
scroll to position [182, 0]
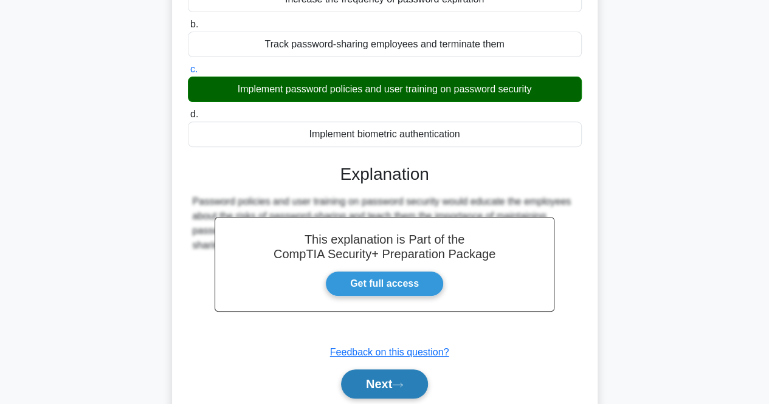
click at [374, 381] on button "Next" at bounding box center [384, 383] width 87 height 29
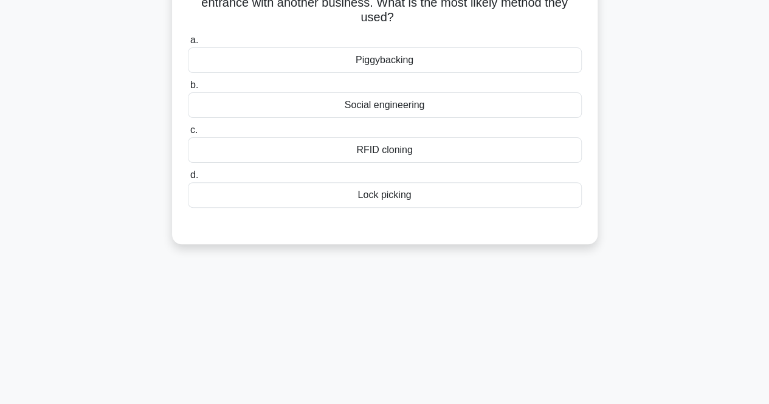
scroll to position [0, 0]
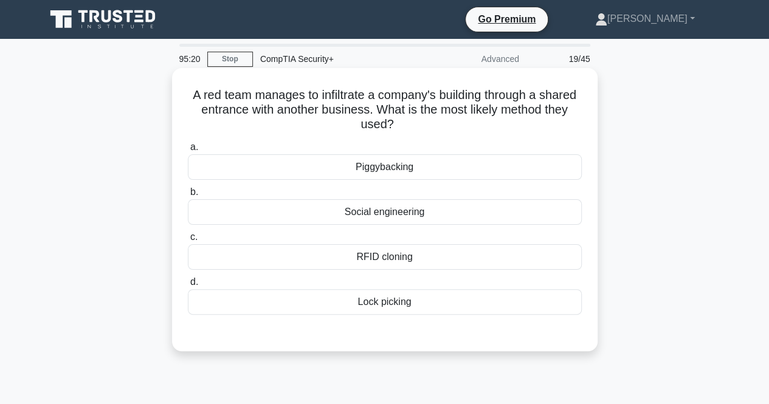
click at [513, 166] on div "Piggybacking" at bounding box center [385, 167] width 394 height 26
click at [188, 151] on input "a. Piggybacking" at bounding box center [188, 147] width 0 height 8
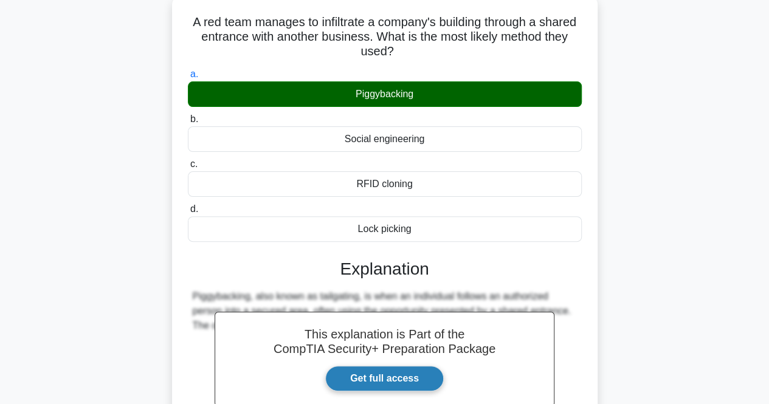
scroll to position [243, 0]
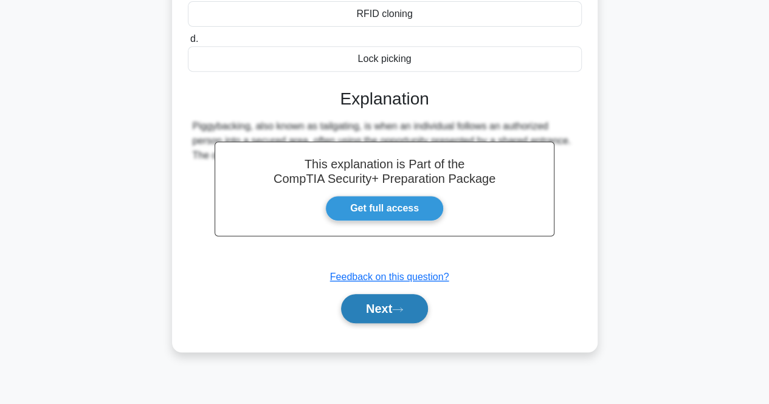
click at [380, 317] on button "Next" at bounding box center [384, 308] width 87 height 29
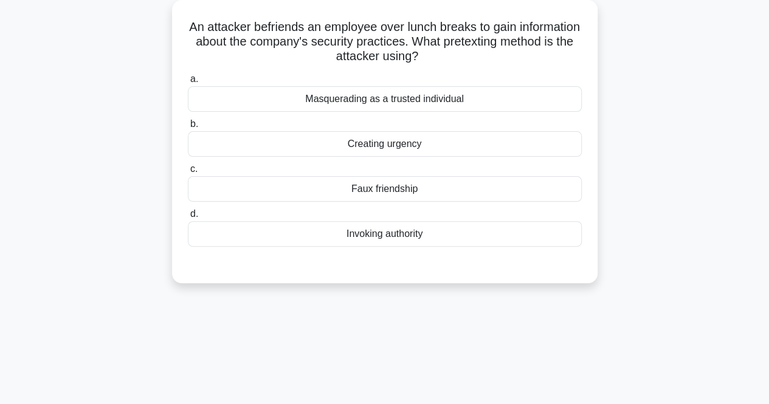
scroll to position [0, 0]
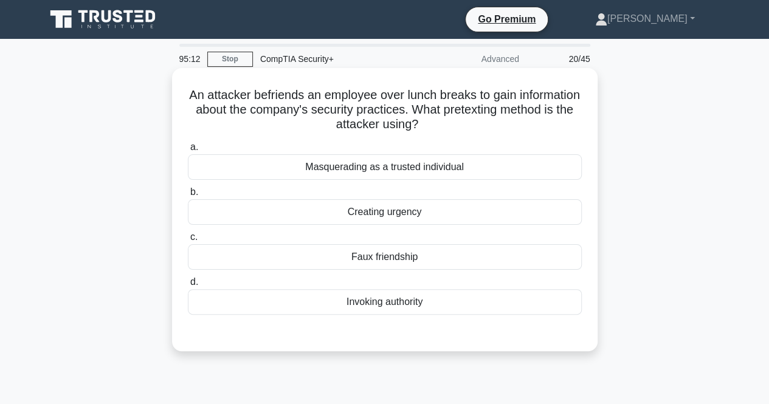
click at [492, 265] on div "Faux friendship" at bounding box center [385, 257] width 394 height 26
click at [188, 241] on input "c. Faux friendship" at bounding box center [188, 237] width 0 height 8
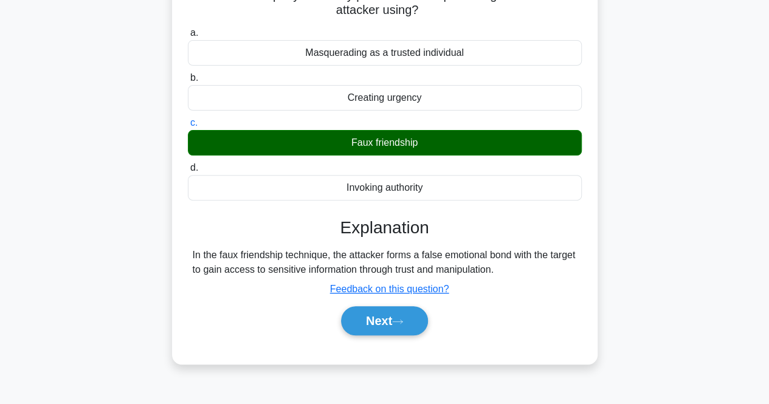
scroll to position [122, 0]
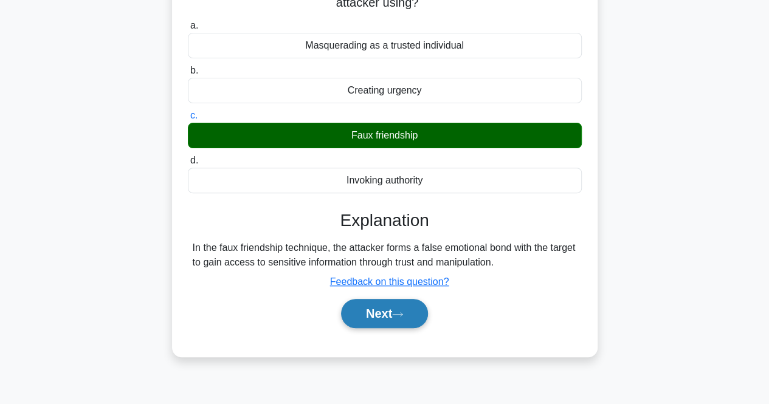
click at [411, 320] on button "Next" at bounding box center [384, 313] width 87 height 29
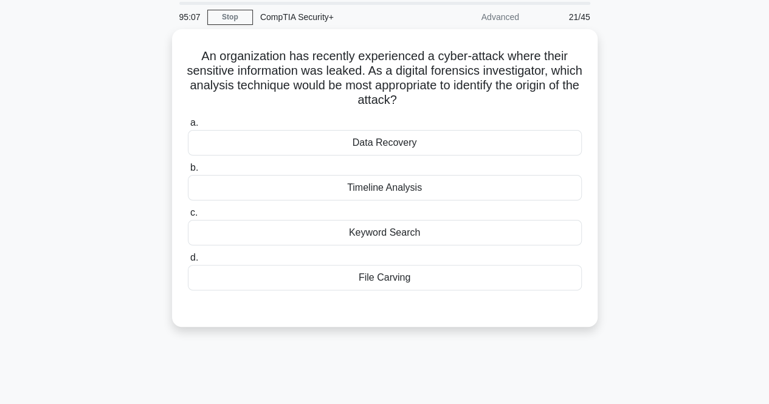
scroll to position [0, 0]
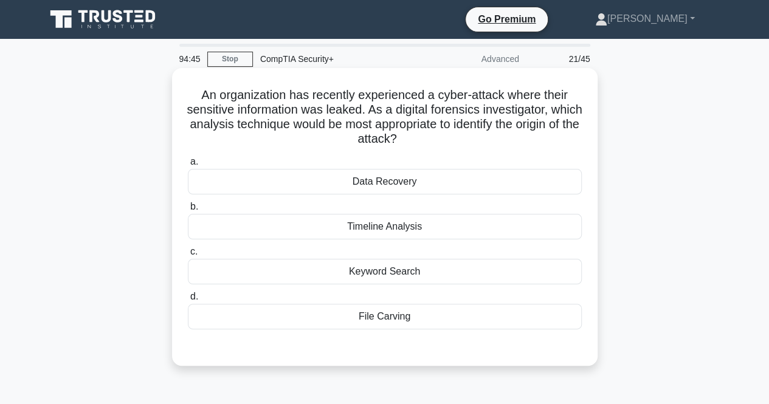
click at [468, 230] on div "Timeline Analysis" at bounding box center [385, 227] width 394 height 26
click at [188, 211] on input "b. Timeline Analysis" at bounding box center [188, 207] width 0 height 8
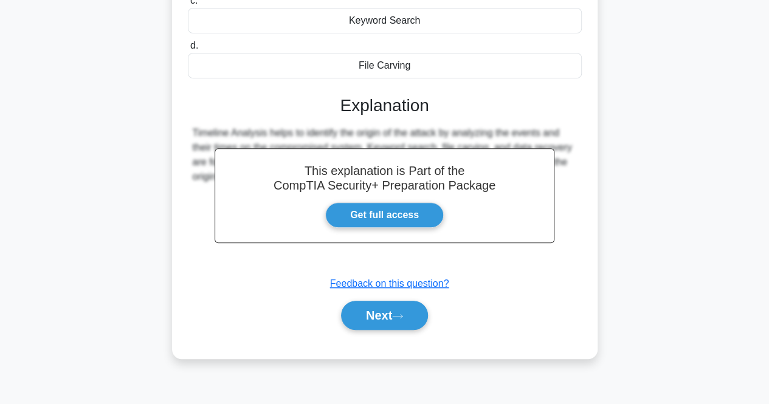
scroll to position [252, 0]
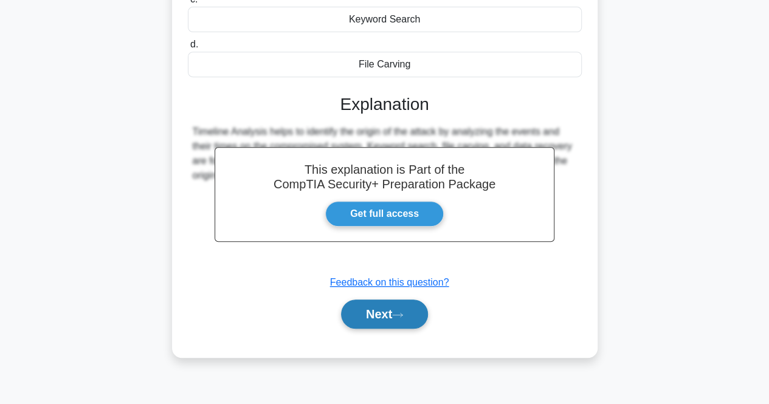
click at [372, 326] on button "Next" at bounding box center [384, 314] width 87 height 29
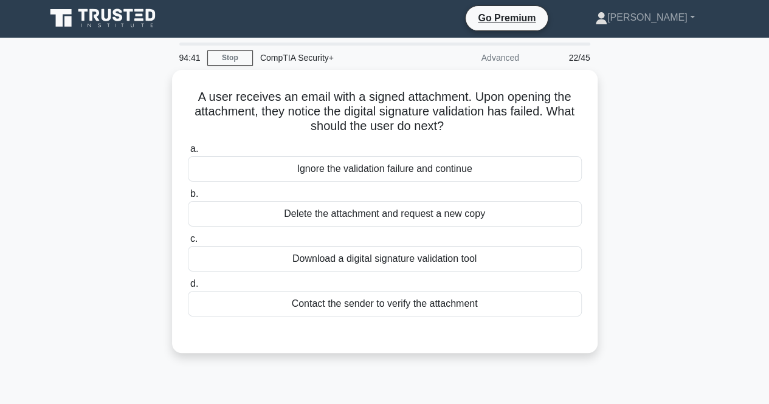
scroll to position [0, 0]
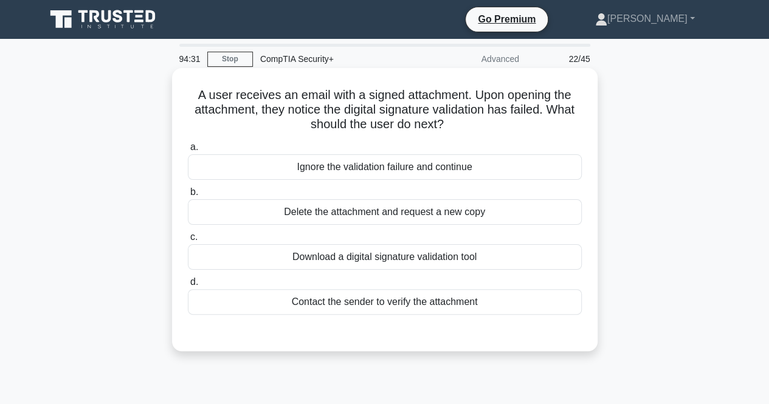
click at [498, 302] on div "Contact the sender to verify the attachment" at bounding box center [385, 302] width 394 height 26
click at [188, 286] on input "d. Contact the sender to verify the attachment" at bounding box center [188, 282] width 0 height 8
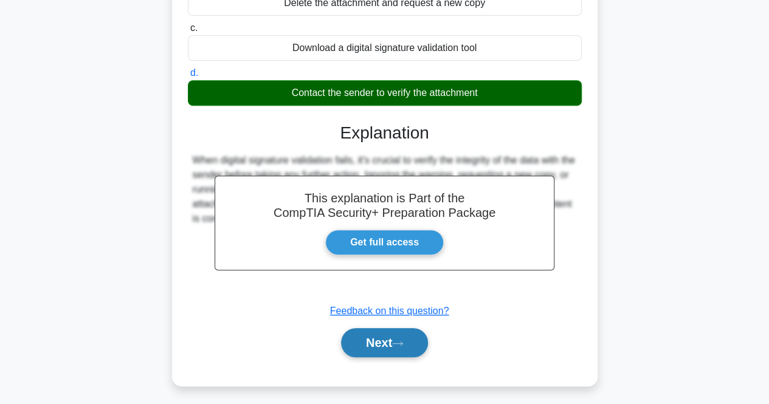
scroll to position [243, 0]
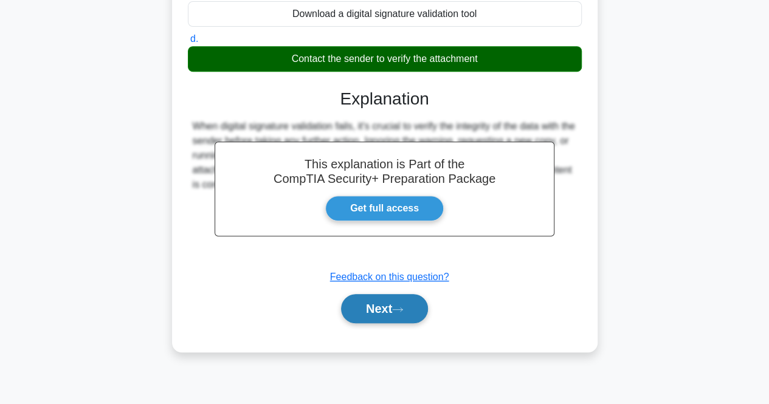
click at [419, 302] on button "Next" at bounding box center [384, 308] width 87 height 29
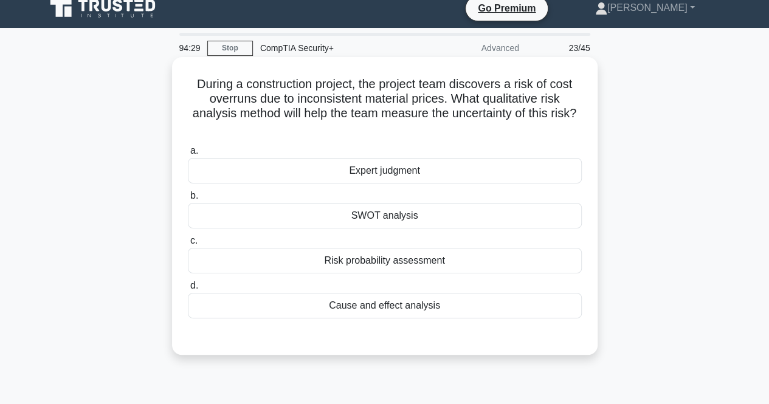
scroll to position [0, 0]
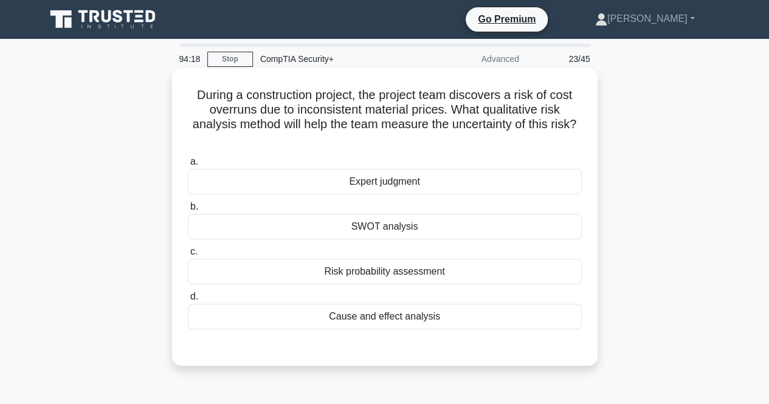
click at [306, 218] on div "SWOT analysis" at bounding box center [385, 227] width 394 height 26
click at [188, 211] on input "b. SWOT analysis" at bounding box center [188, 207] width 0 height 8
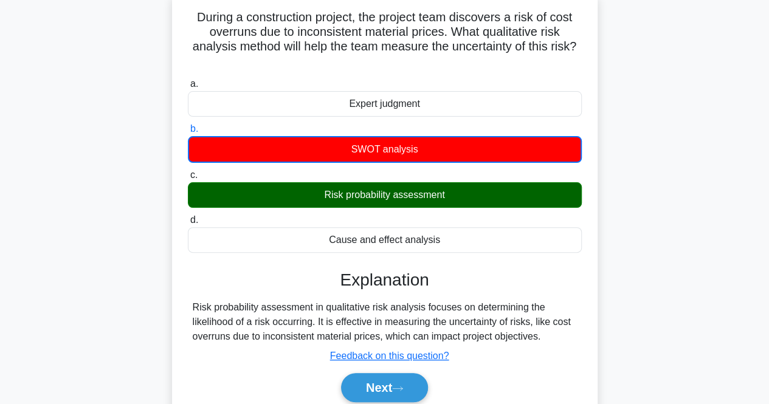
scroll to position [122, 0]
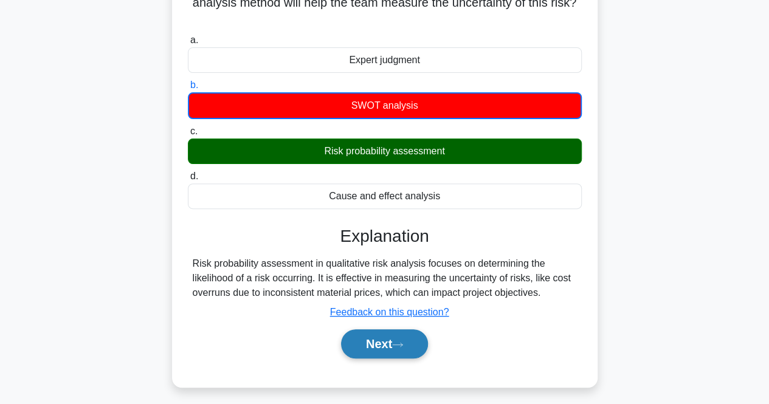
click at [371, 341] on button "Next" at bounding box center [384, 343] width 87 height 29
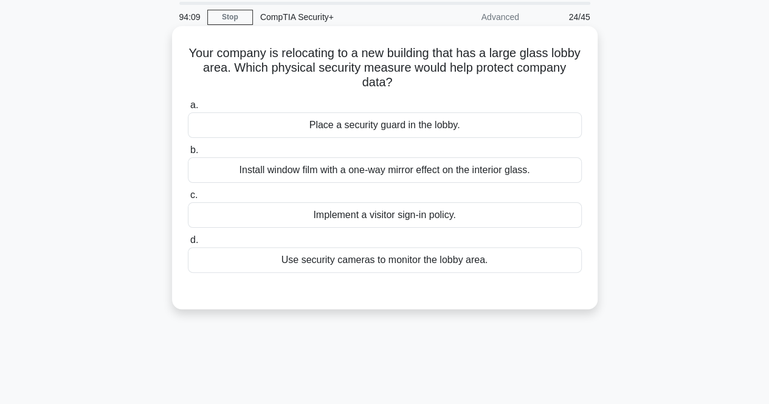
scroll to position [0, 0]
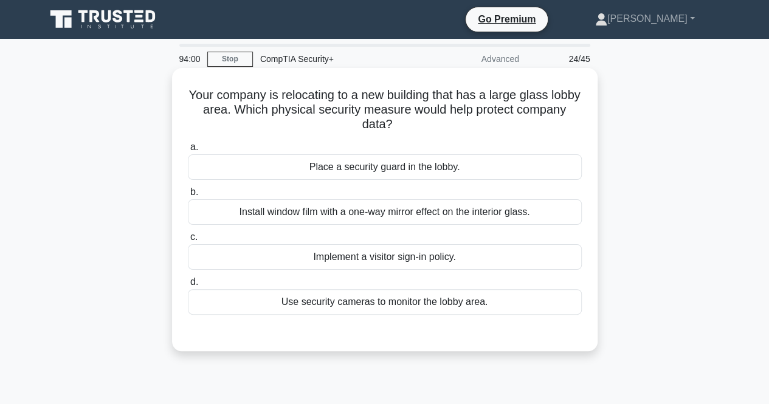
click at [425, 171] on div "Place a security guard in the lobby." at bounding box center [385, 167] width 394 height 26
click at [188, 151] on input "a. Place a security guard in the lobby." at bounding box center [188, 147] width 0 height 8
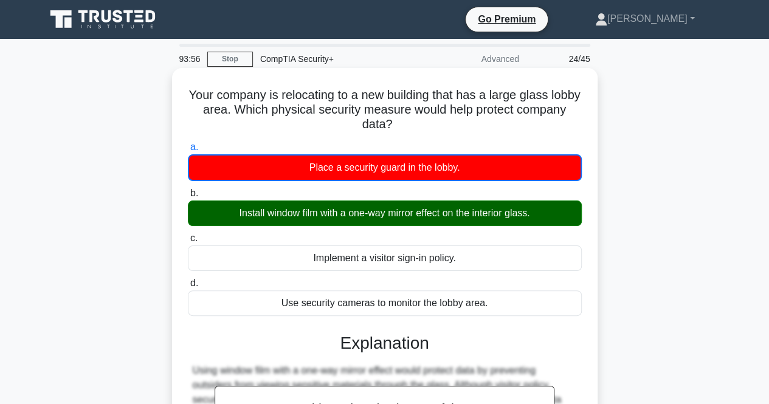
drag, startPoint x: 219, startPoint y: 93, endPoint x: 496, endPoint y: 312, distance: 353.8
click at [496, 312] on div "Your company is relocating to a new building that has a large glass lobby area.…" at bounding box center [385, 332] width 416 height 518
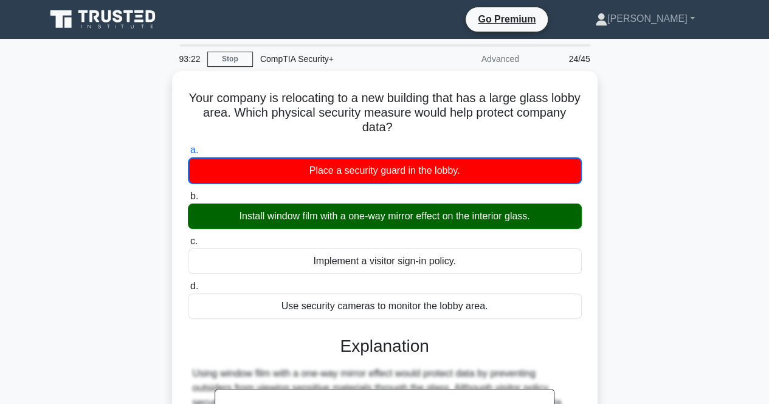
click at [638, 144] on div "Your company is relocating to a new building that has a large glass lobby area.…" at bounding box center [384, 342] width 693 height 543
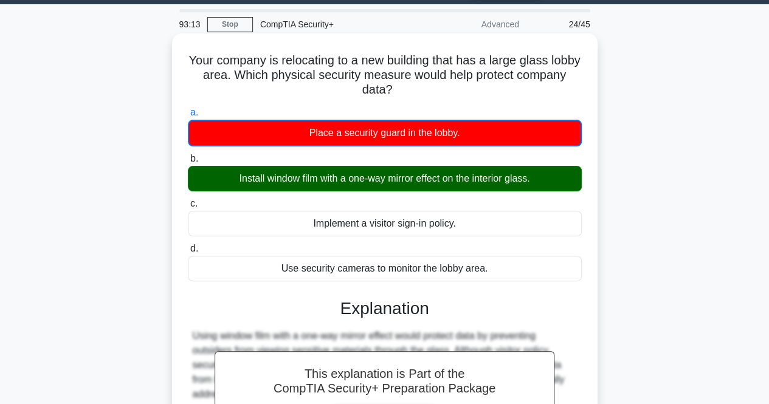
scroll to position [243, 0]
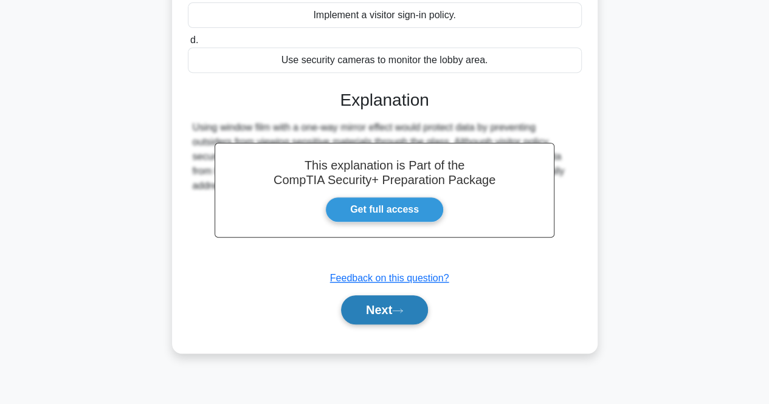
click at [393, 303] on button "Next" at bounding box center [384, 309] width 87 height 29
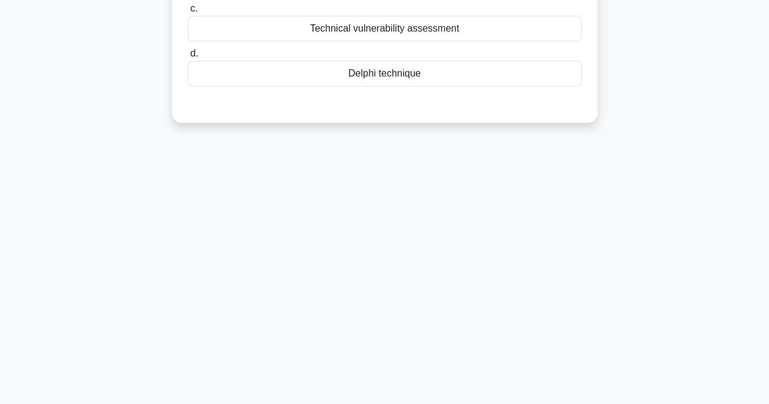
scroll to position [0, 0]
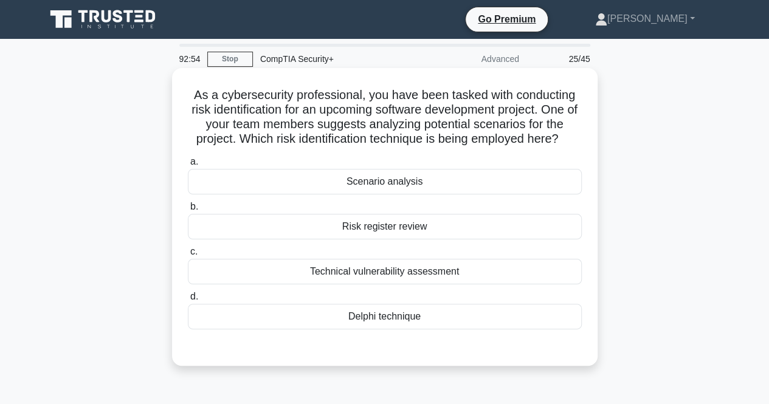
click at [369, 185] on div "Scenario analysis" at bounding box center [385, 182] width 394 height 26
click at [188, 166] on input "a. Scenario analysis" at bounding box center [188, 162] width 0 height 8
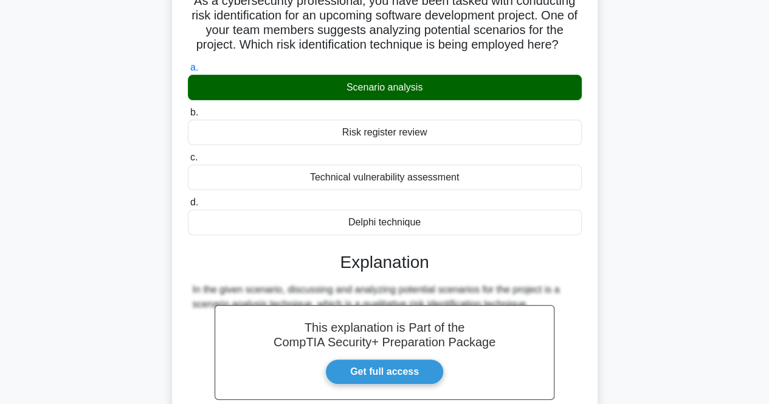
scroll to position [182, 0]
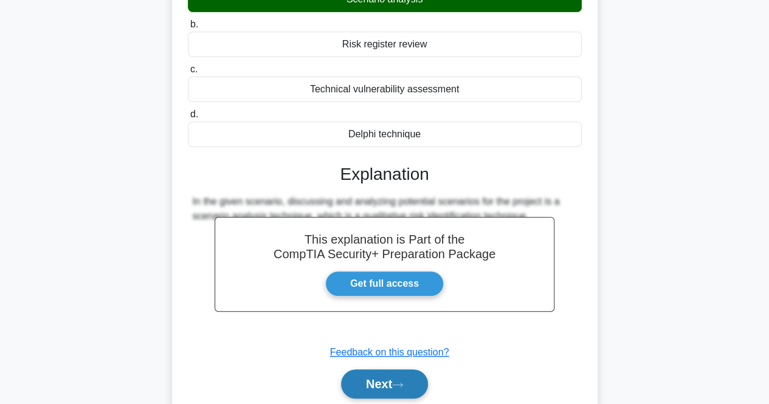
click at [375, 376] on button "Next" at bounding box center [384, 383] width 87 height 29
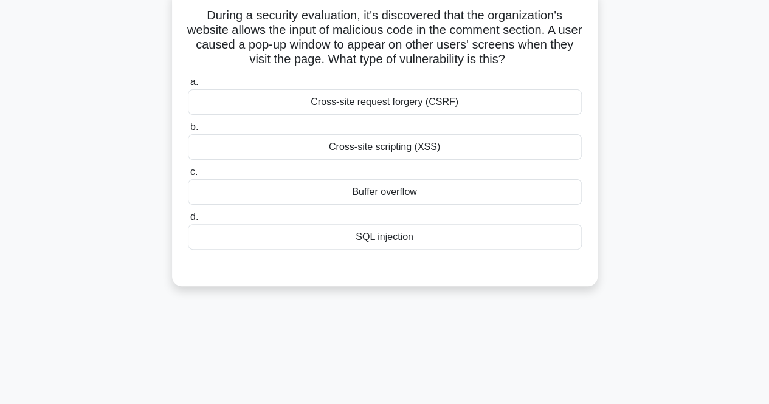
scroll to position [61, 0]
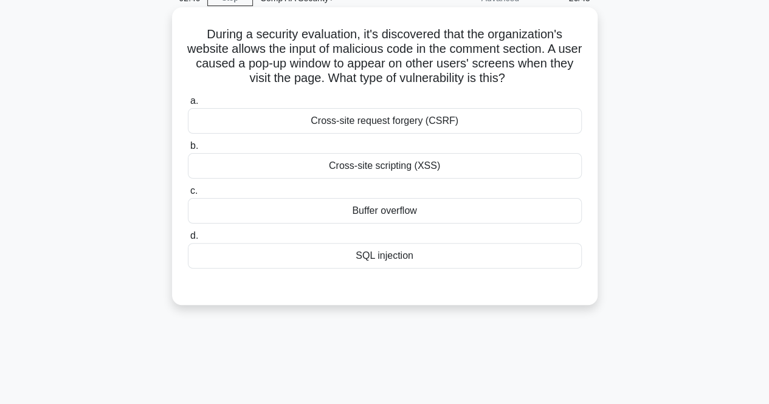
click at [436, 168] on div "Cross-site scripting (XSS)" at bounding box center [385, 166] width 394 height 26
click at [188, 150] on input "b. Cross-site scripting (XSS)" at bounding box center [188, 146] width 0 height 8
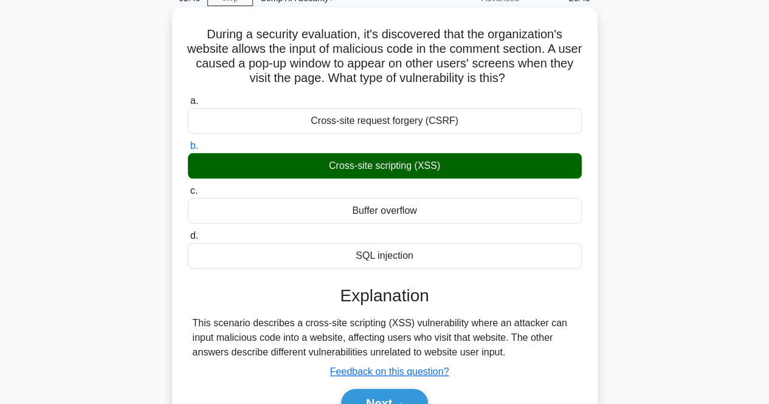
scroll to position [182, 0]
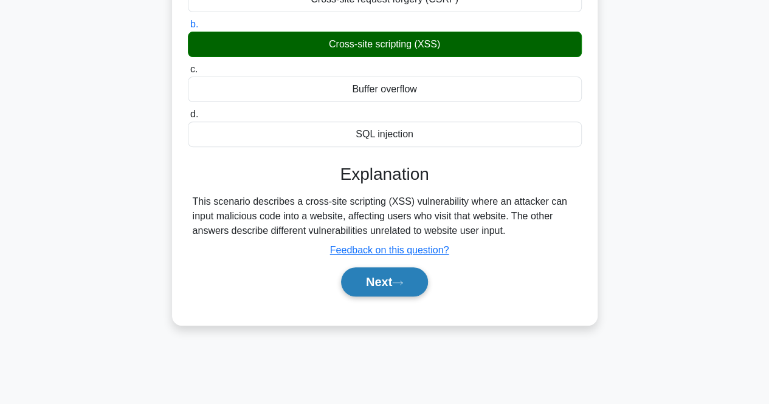
click at [383, 276] on button "Next" at bounding box center [384, 281] width 87 height 29
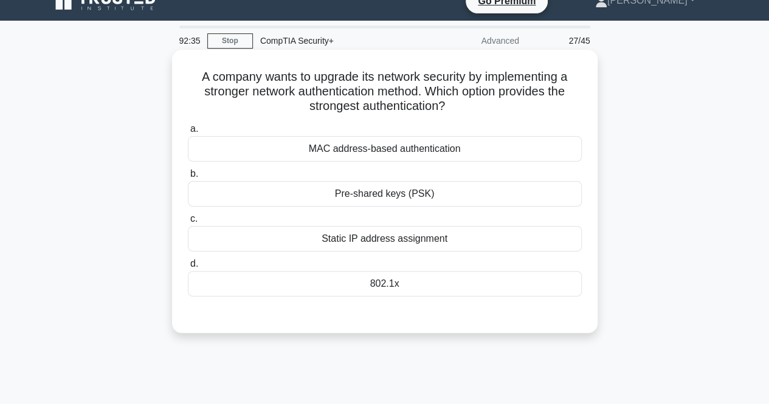
scroll to position [0, 0]
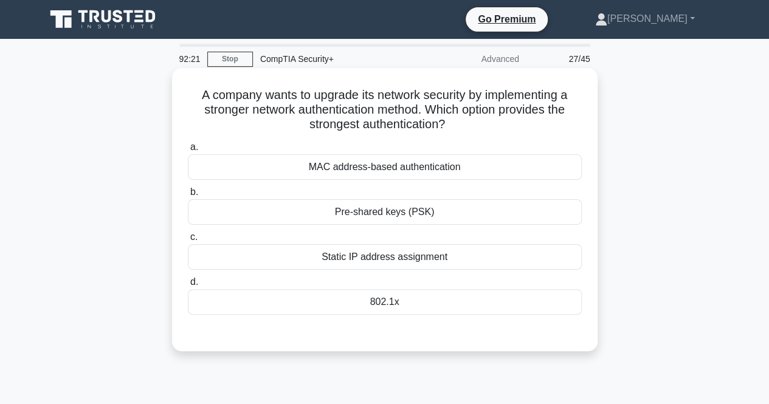
click at [495, 163] on div "MAC address-based authentication" at bounding box center [385, 167] width 394 height 26
click at [188, 151] on input "a. MAC address-based authentication" at bounding box center [188, 147] width 0 height 8
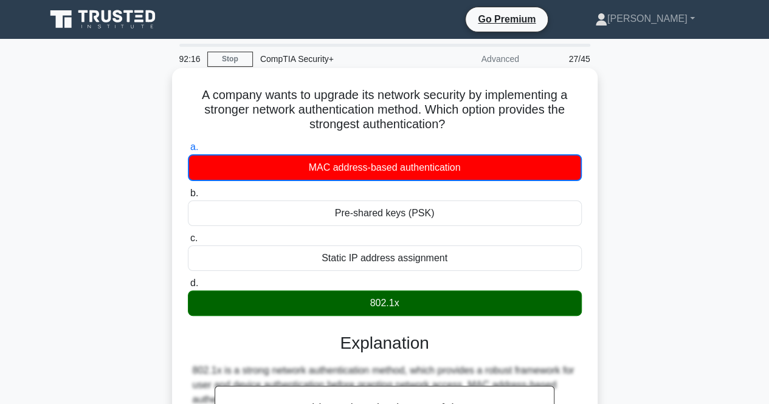
drag, startPoint x: 191, startPoint y: 95, endPoint x: 589, endPoint y: 314, distance: 454.1
click at [589, 314] on div "A company wants to upgrade its network security by implementing a stronger netw…" at bounding box center [385, 332] width 416 height 518
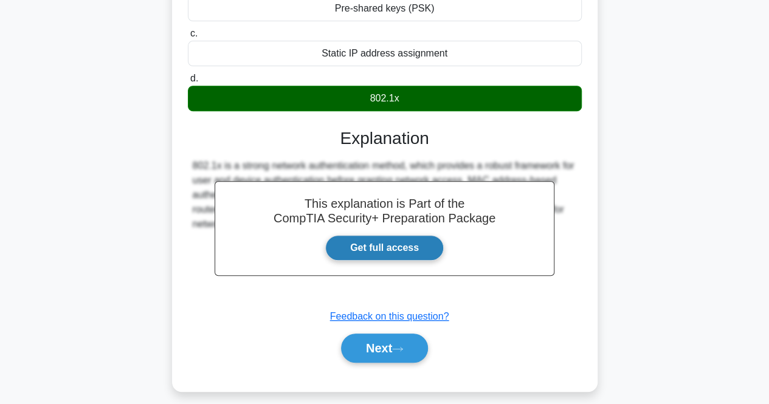
scroll to position [252, 0]
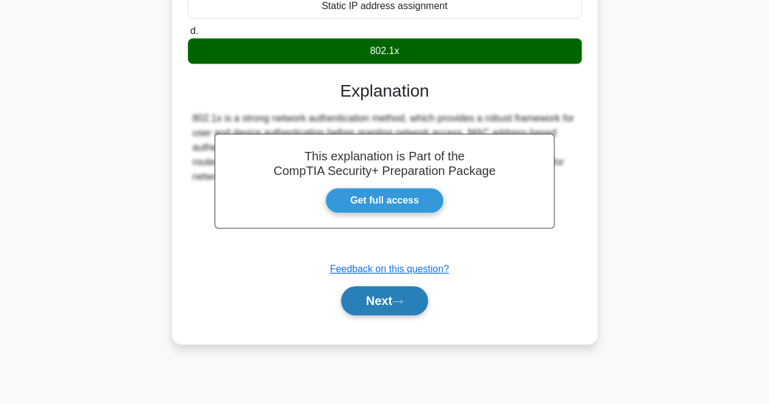
click at [368, 303] on button "Next" at bounding box center [384, 300] width 87 height 29
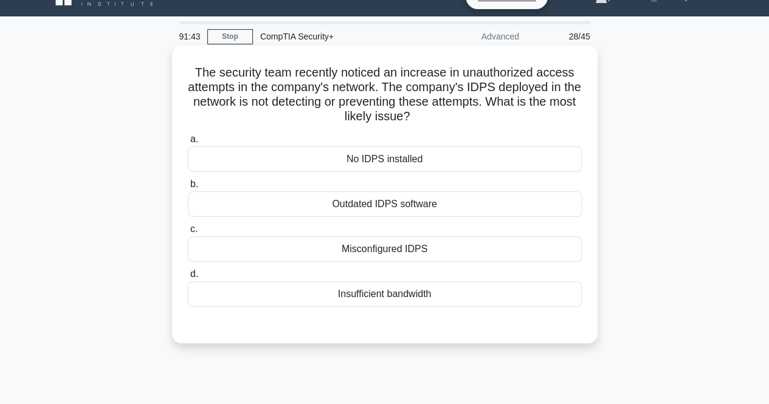
scroll to position [0, 0]
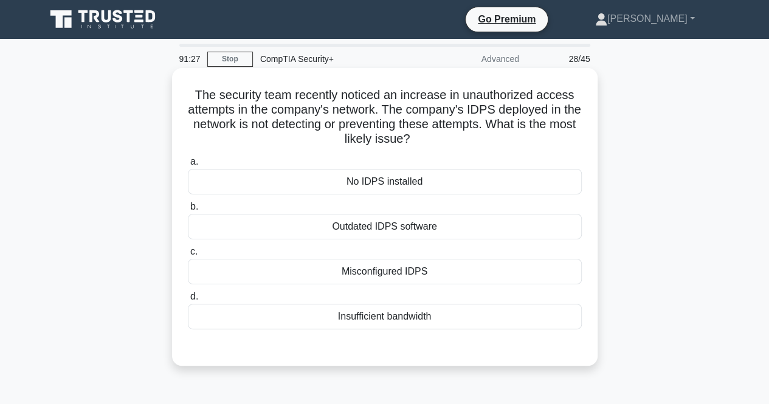
click at [463, 272] on div "Misconfigured IDPS" at bounding box center [385, 272] width 394 height 26
click at [188, 256] on input "c. Misconfigured IDPS" at bounding box center [188, 252] width 0 height 8
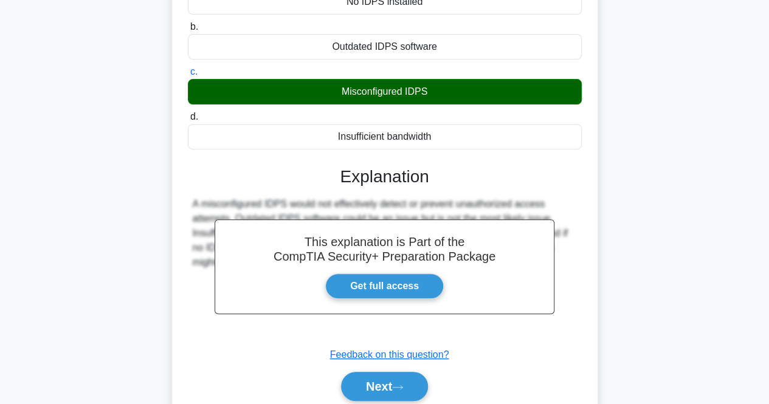
scroll to position [243, 0]
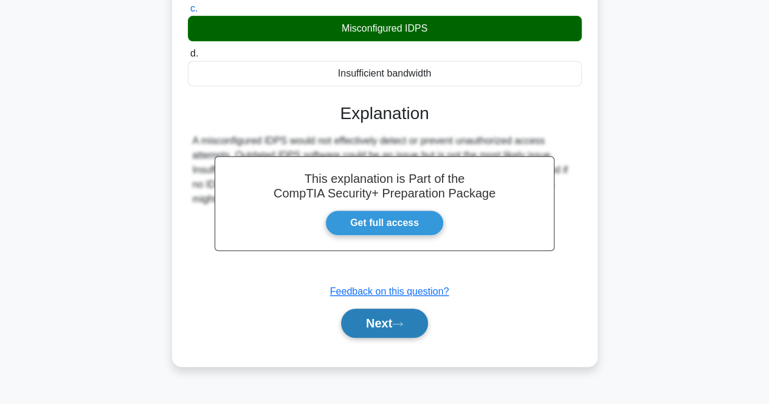
click at [403, 322] on icon at bounding box center [397, 324] width 11 height 7
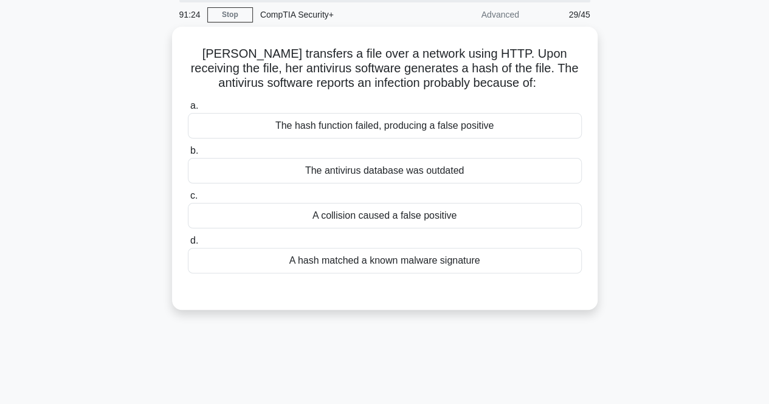
scroll to position [0, 0]
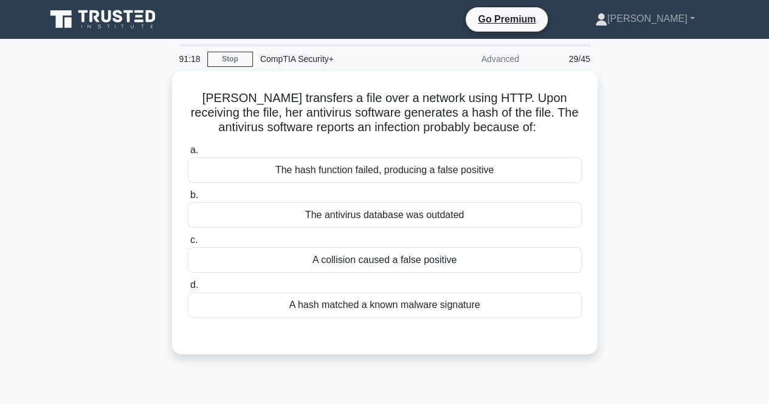
drag, startPoint x: 684, startPoint y: 194, endPoint x: 745, endPoint y: 152, distance: 74.3
click at [745, 152] on main "91:18 Stop CompTIA Security+ Advanced 29/45 Jane transfers a file over a networ…" at bounding box center [384, 347] width 769 height 617
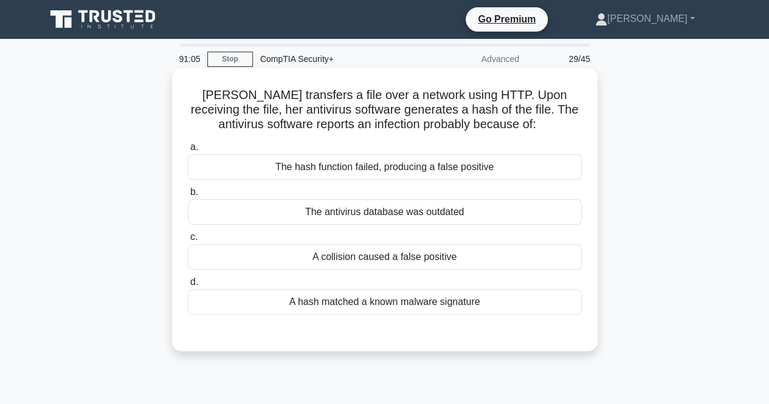
click at [419, 306] on div "A hash matched a known malware signature" at bounding box center [385, 302] width 394 height 26
click at [188, 286] on input "d. A hash matched a known malware signature" at bounding box center [188, 282] width 0 height 8
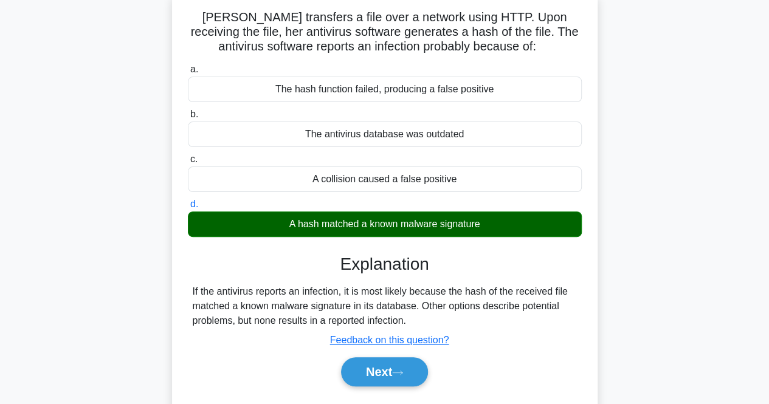
scroll to position [122, 0]
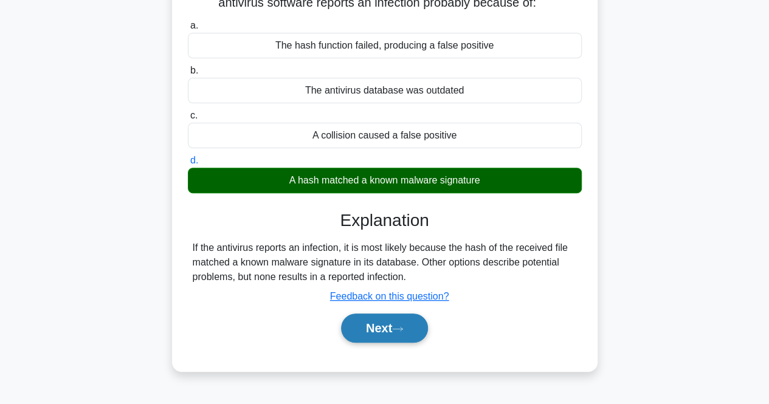
click at [407, 323] on button "Next" at bounding box center [384, 327] width 87 height 29
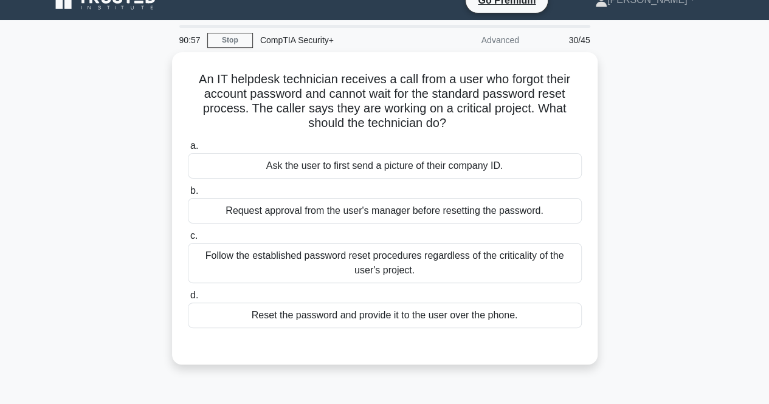
scroll to position [0, 0]
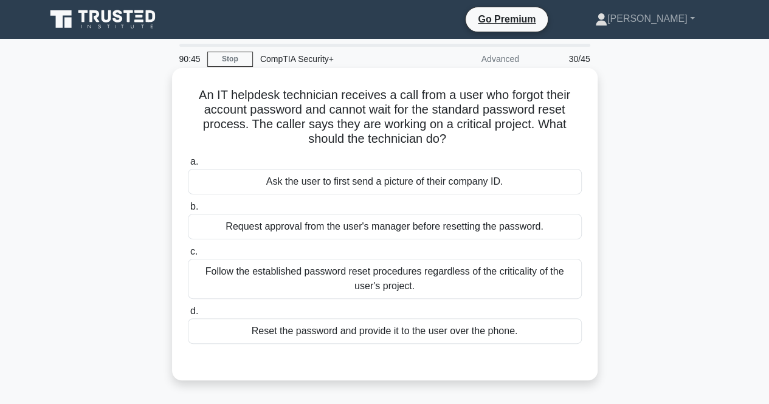
click at [506, 274] on div "Follow the established password reset procedures regardless of the criticality …" at bounding box center [385, 279] width 394 height 40
click at [188, 256] on input "c. Follow the established password reset procedures regardless of the criticali…" at bounding box center [188, 252] width 0 height 8
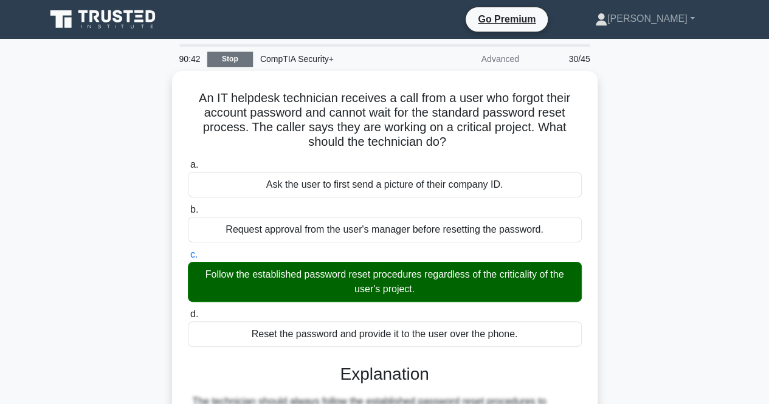
click at [225, 55] on link "Stop" at bounding box center [230, 59] width 46 height 15
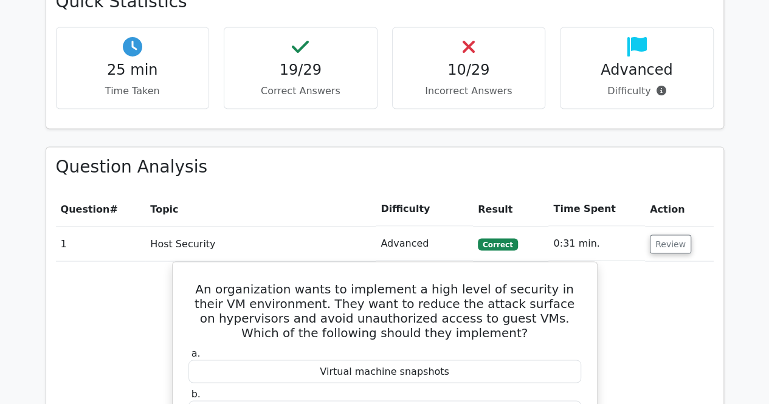
scroll to position [911, 0]
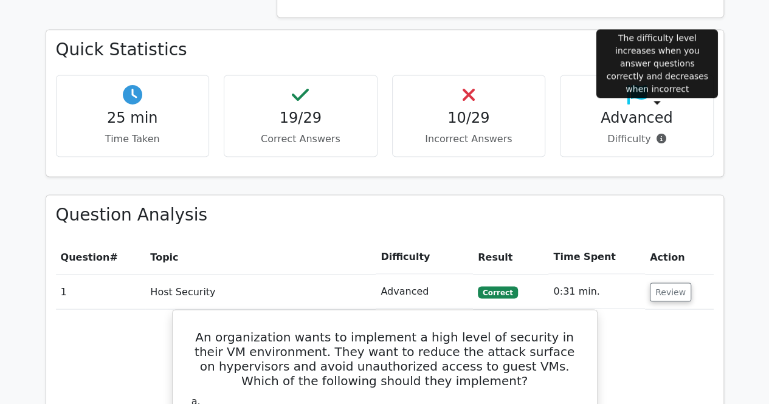
click at [657, 134] on icon at bounding box center [661, 139] width 10 height 10
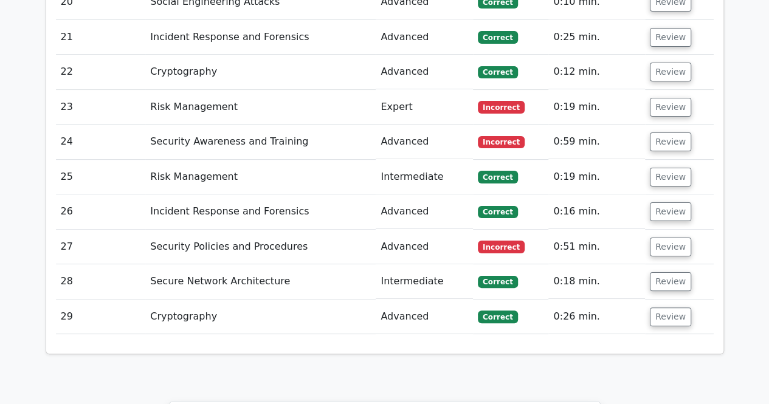
scroll to position [2612, 0]
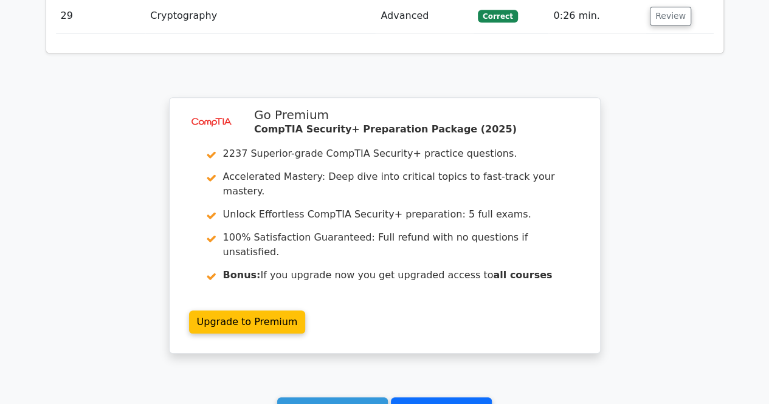
click at [419, 397] on link "Go to your profile" at bounding box center [441, 408] width 101 height 23
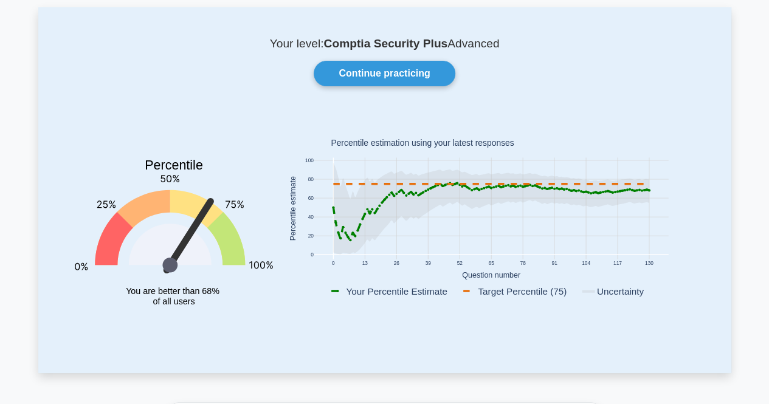
click at [521, 208] on rect at bounding box center [490, 208] width 354 height 101
drag, startPoint x: 183, startPoint y: 197, endPoint x: 13, endPoint y: 116, distance: 188.3
drag, startPoint x: 13, startPoint y: 116, endPoint x: 456, endPoint y: 211, distance: 452.3
click at [456, 211] on rect at bounding box center [490, 208] width 354 height 101
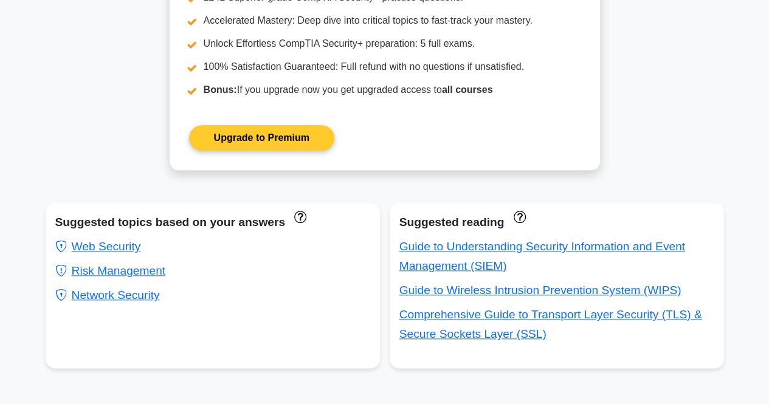
scroll to position [547, 0]
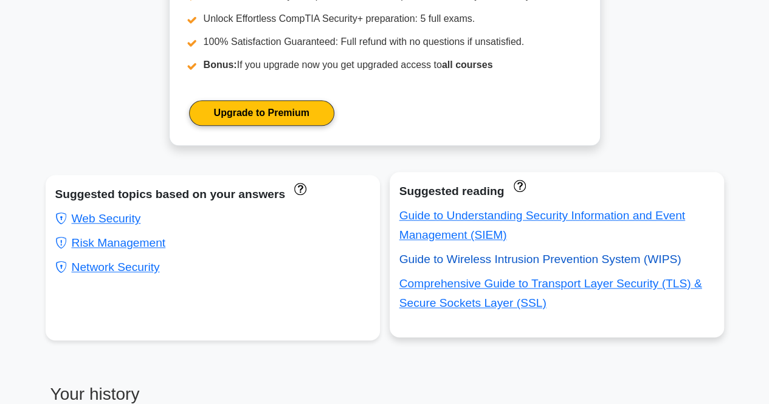
click at [442, 262] on link "Guide to Wireless Intrusion Prevention System (WIPS)" at bounding box center [540, 259] width 282 height 13
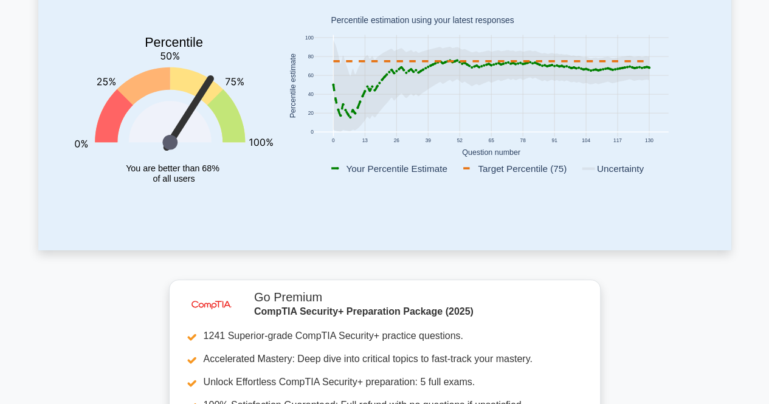
scroll to position [0, 0]
